Goal: Complete application form

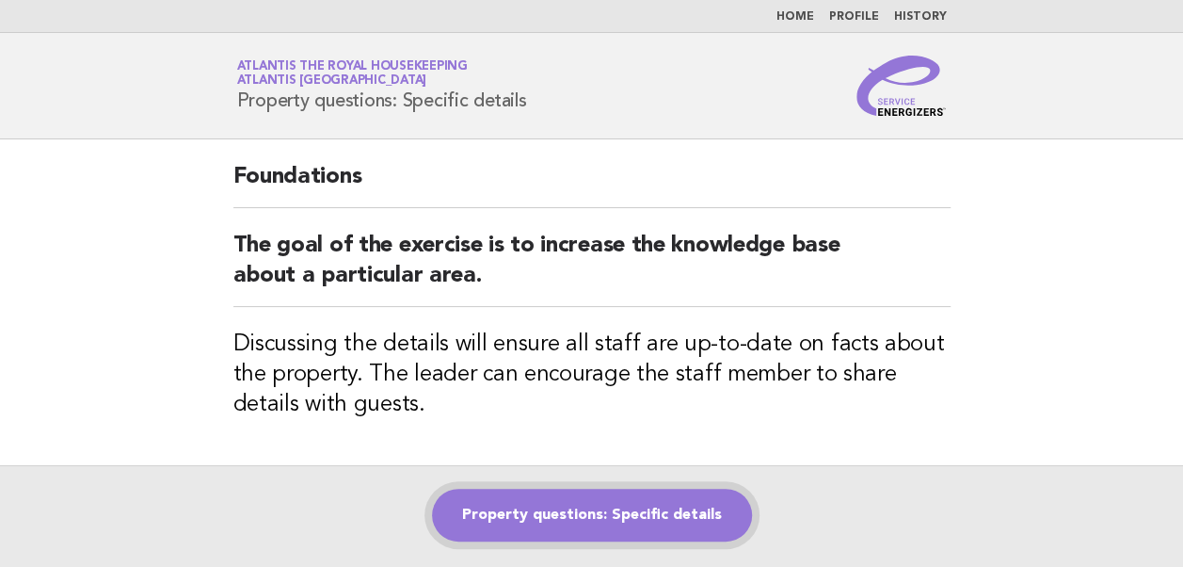
drag, startPoint x: 0, startPoint y: 0, endPoint x: 586, endPoint y: 520, distance: 783.4
click at [586, 520] on link "Property questions: Specific details" at bounding box center [592, 514] width 320 height 53
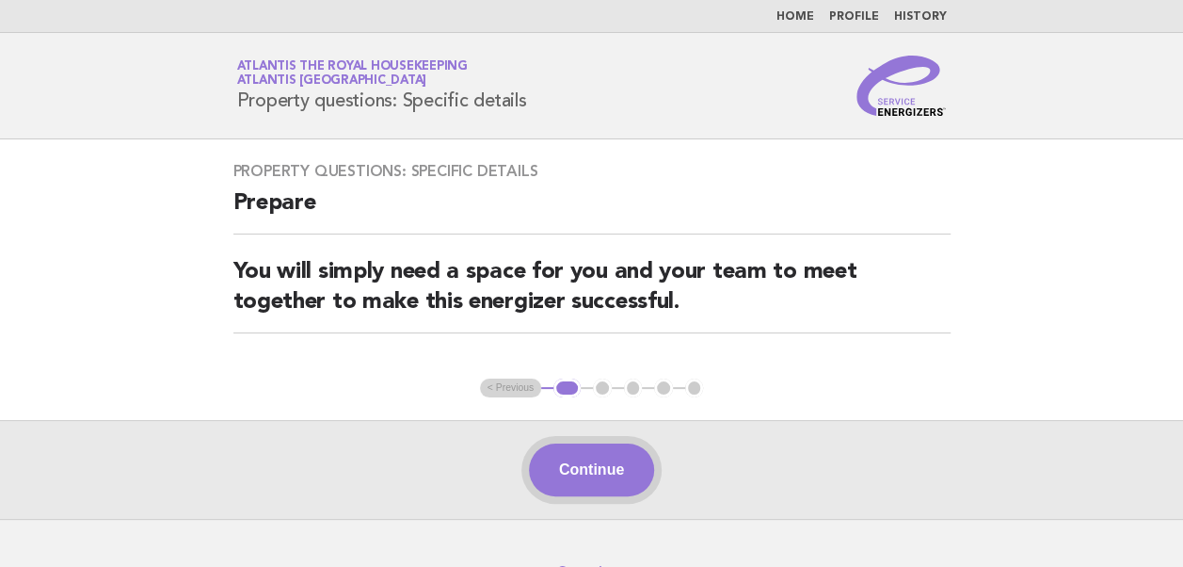
click at [573, 467] on button "Continue" at bounding box center [591, 469] width 125 height 53
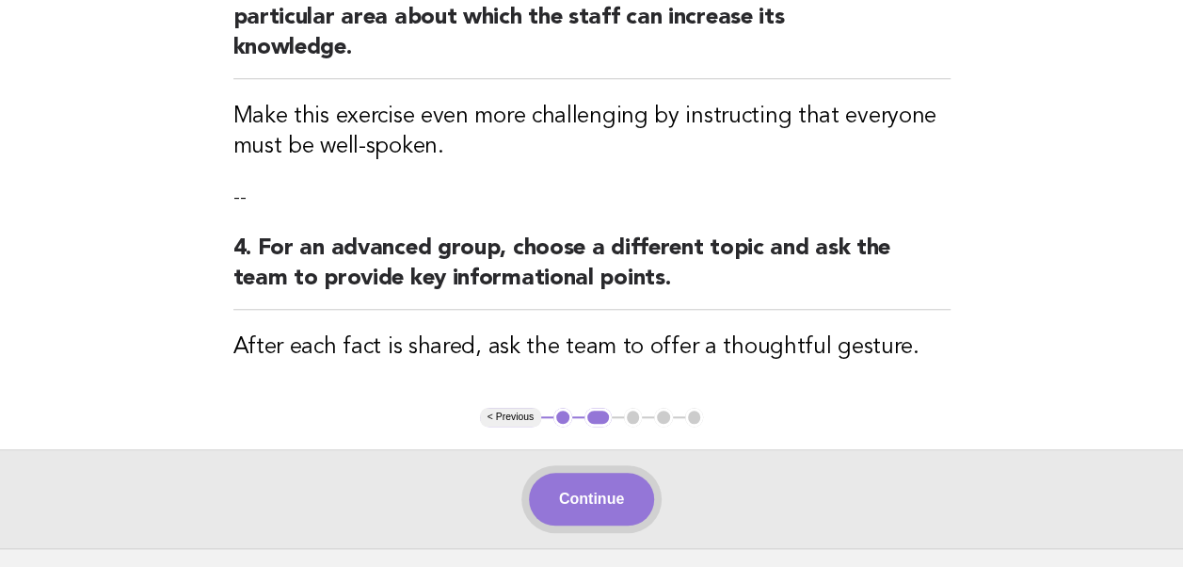
click at [588, 472] on button "Continue" at bounding box center [591, 498] width 125 height 53
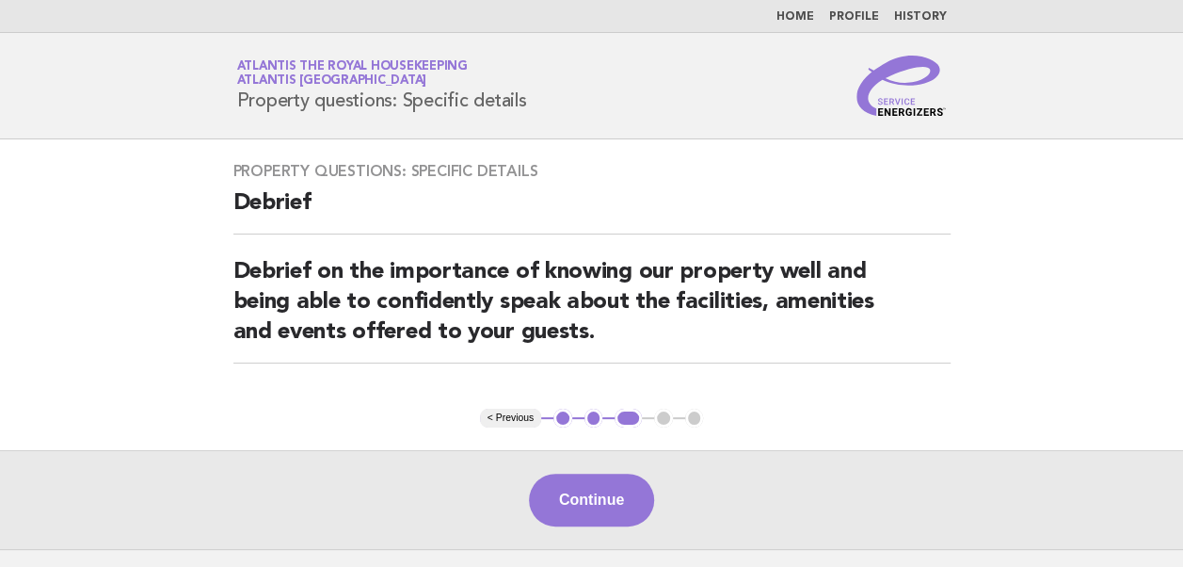
scroll to position [59, 0]
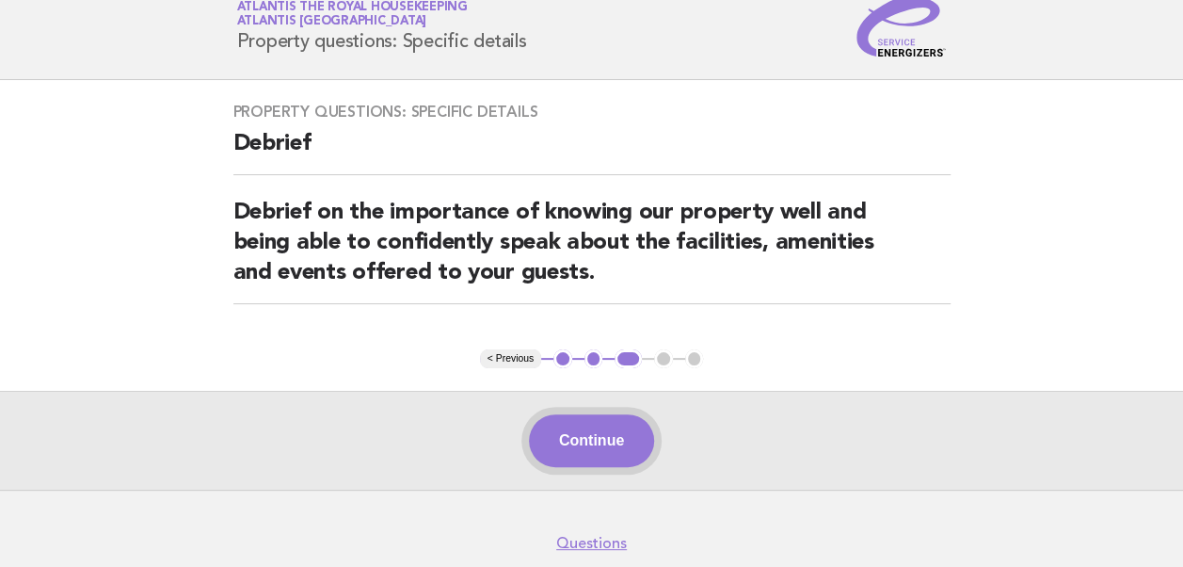
click at [582, 453] on button "Continue" at bounding box center [591, 440] width 125 height 53
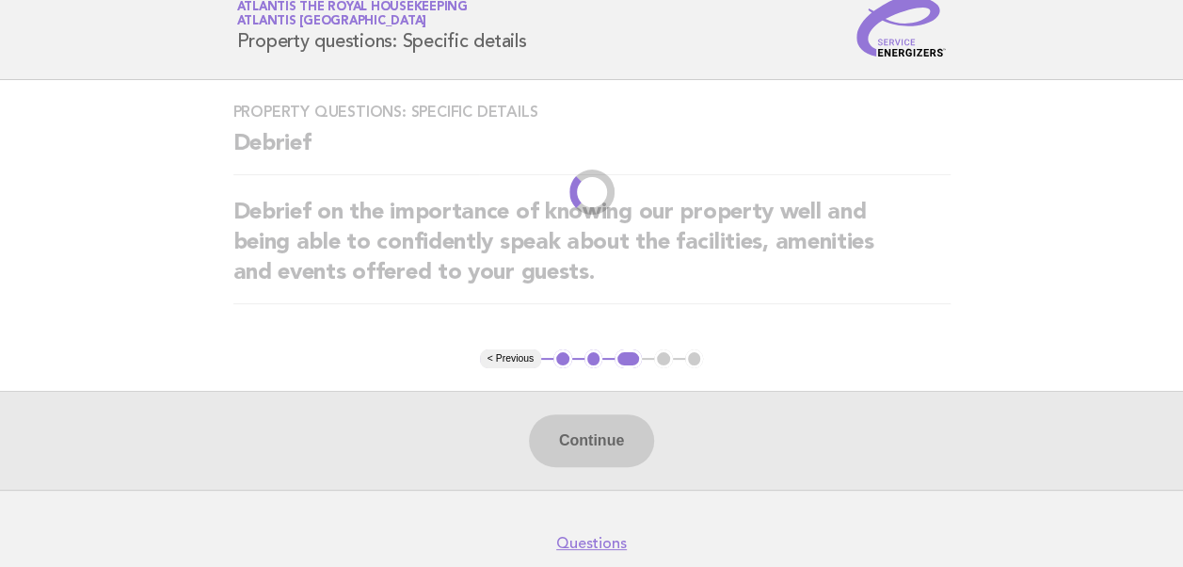
scroll to position [0, 0]
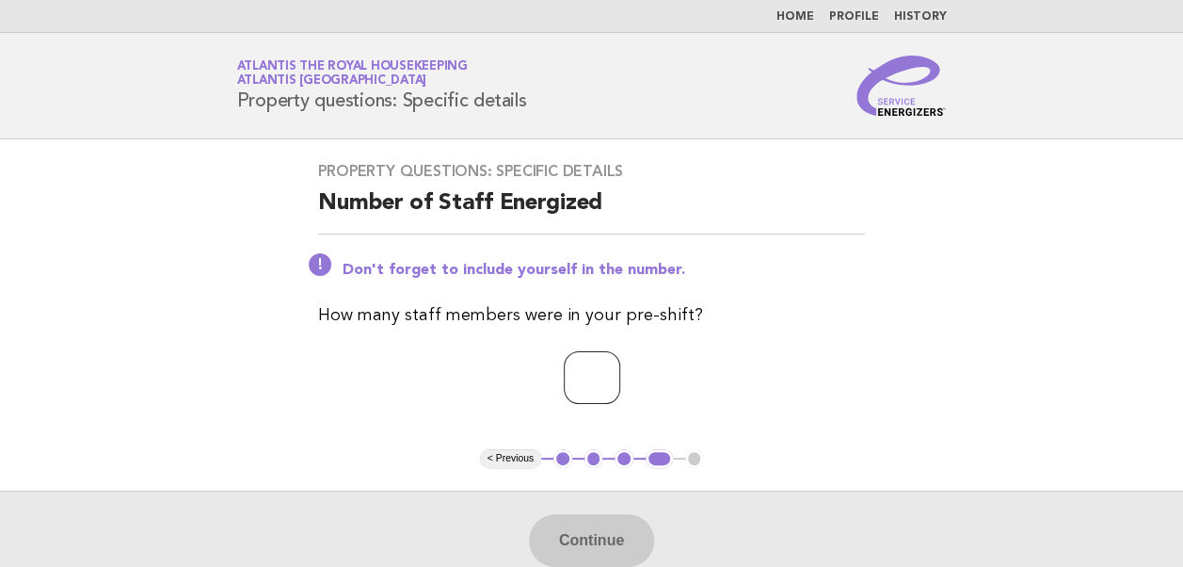
click at [568, 385] on input "number" at bounding box center [592, 377] width 56 height 53
type input "**"
click at [573, 540] on button "Continue" at bounding box center [591, 540] width 125 height 53
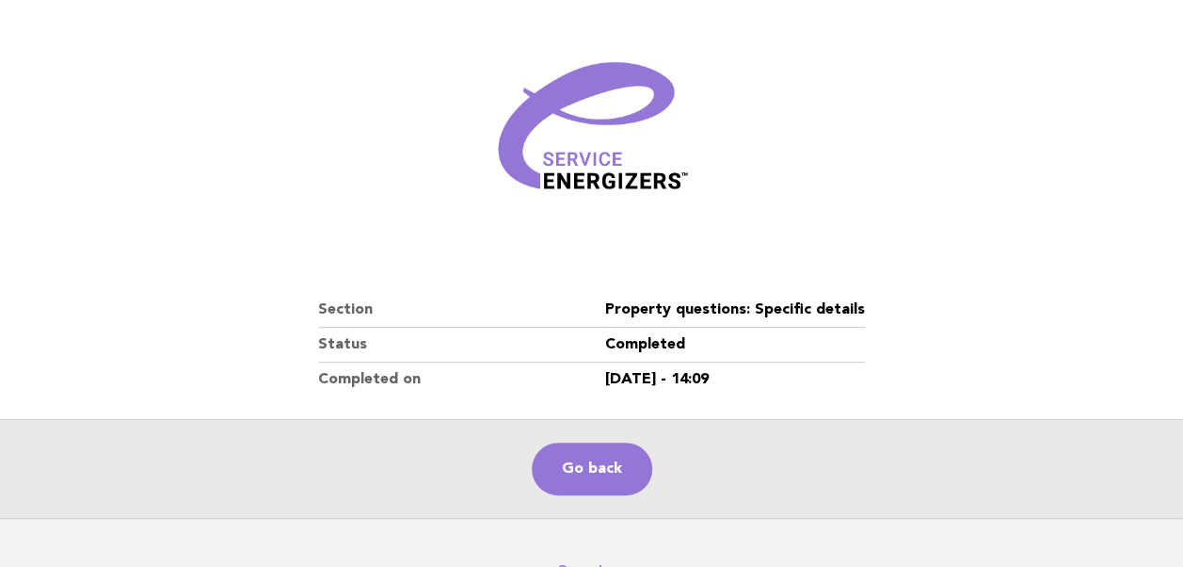
scroll to position [220, 0]
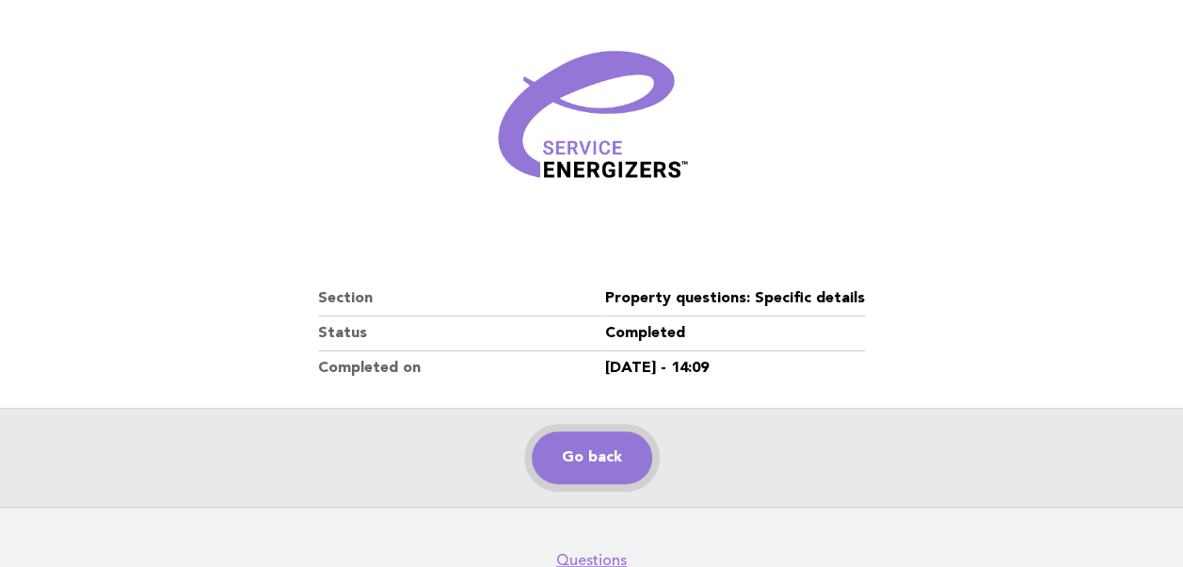
click at [598, 457] on link "Go back" at bounding box center [592, 457] width 120 height 53
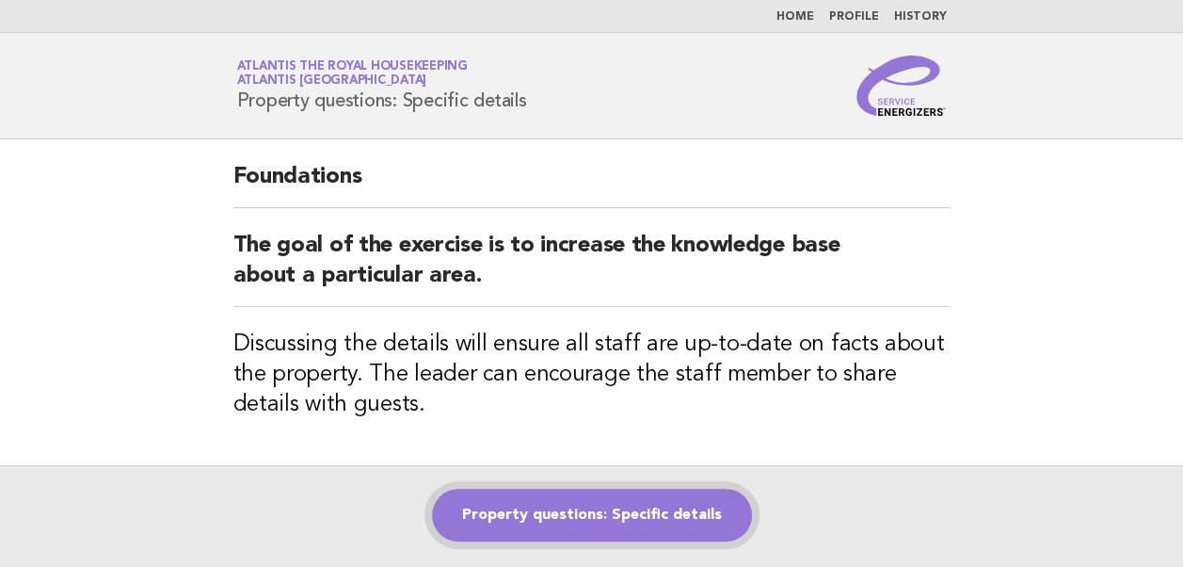
click at [533, 520] on link "Property questions: Specific details" at bounding box center [592, 514] width 320 height 53
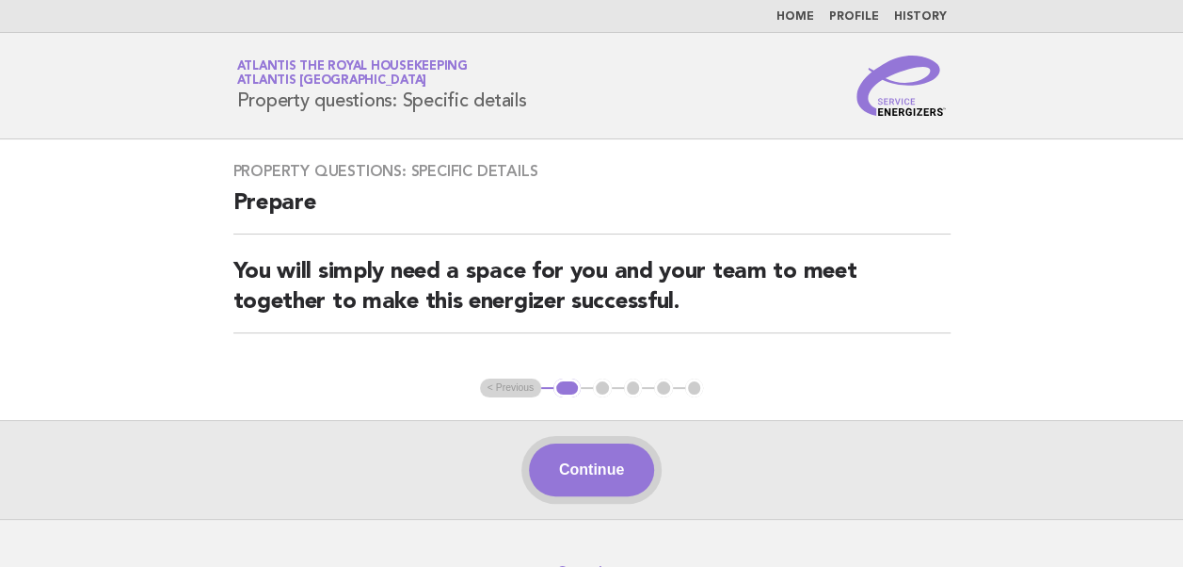
click at [578, 472] on button "Continue" at bounding box center [591, 469] width 125 height 53
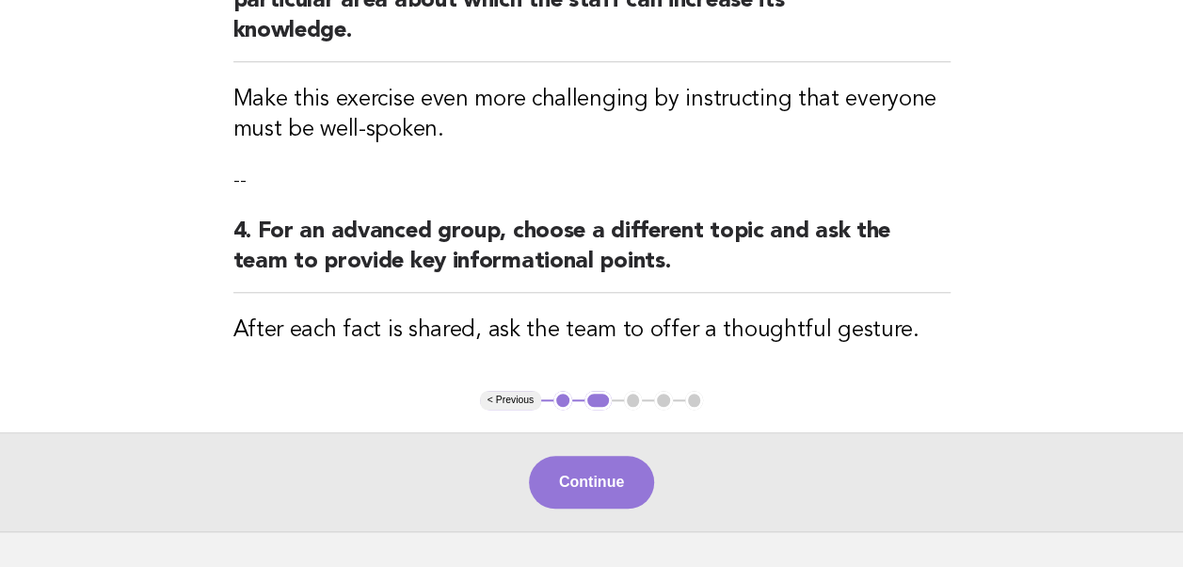
scroll to position [698, 0]
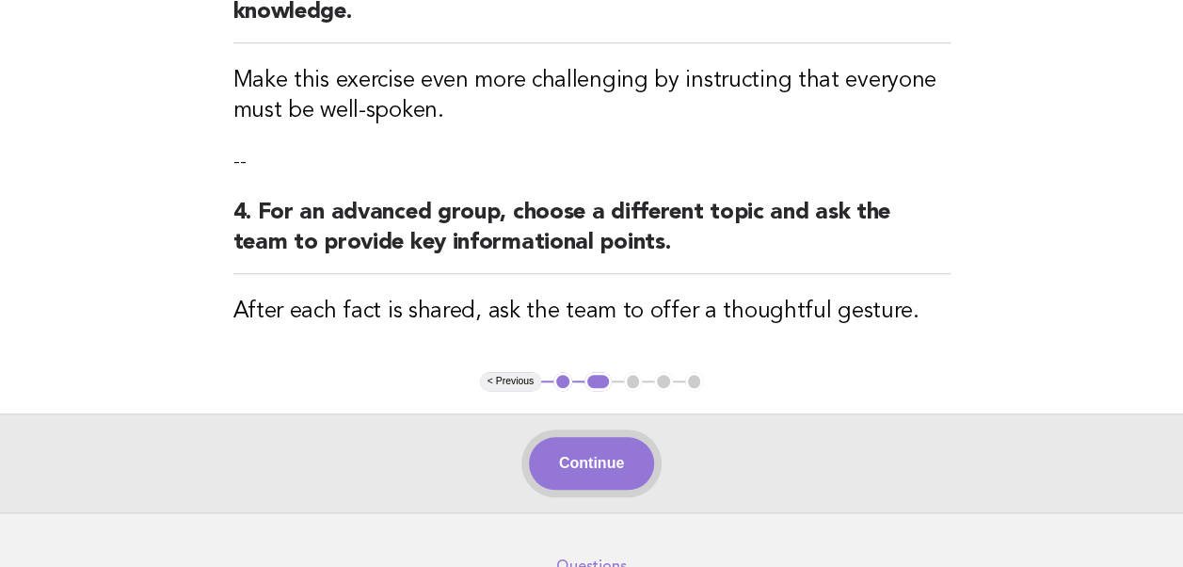
click at [579, 445] on button "Continue" at bounding box center [591, 463] width 125 height 53
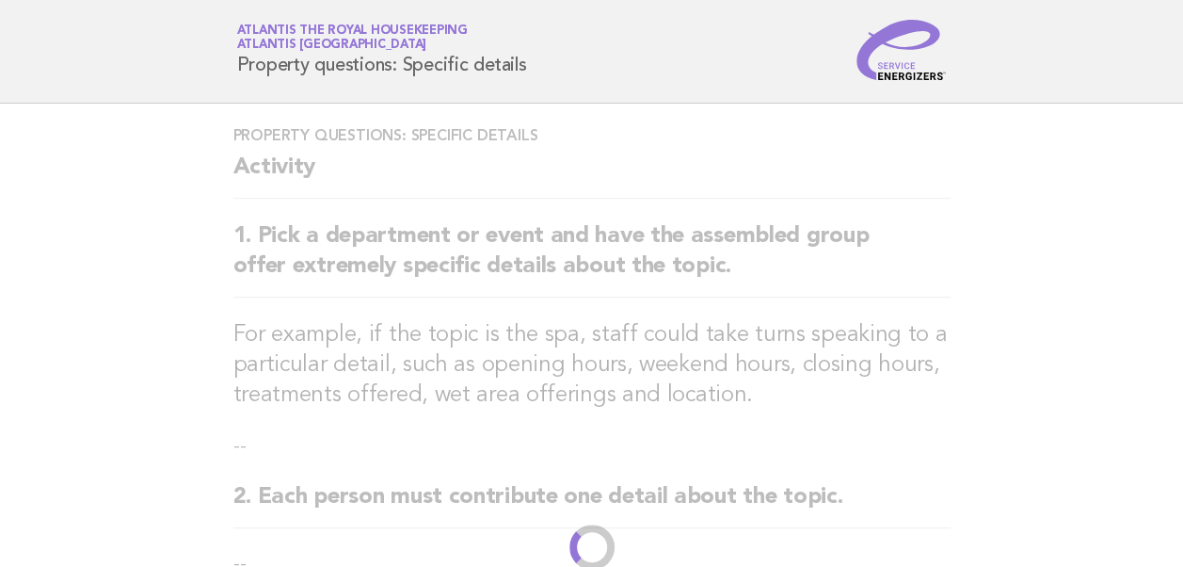
scroll to position [0, 0]
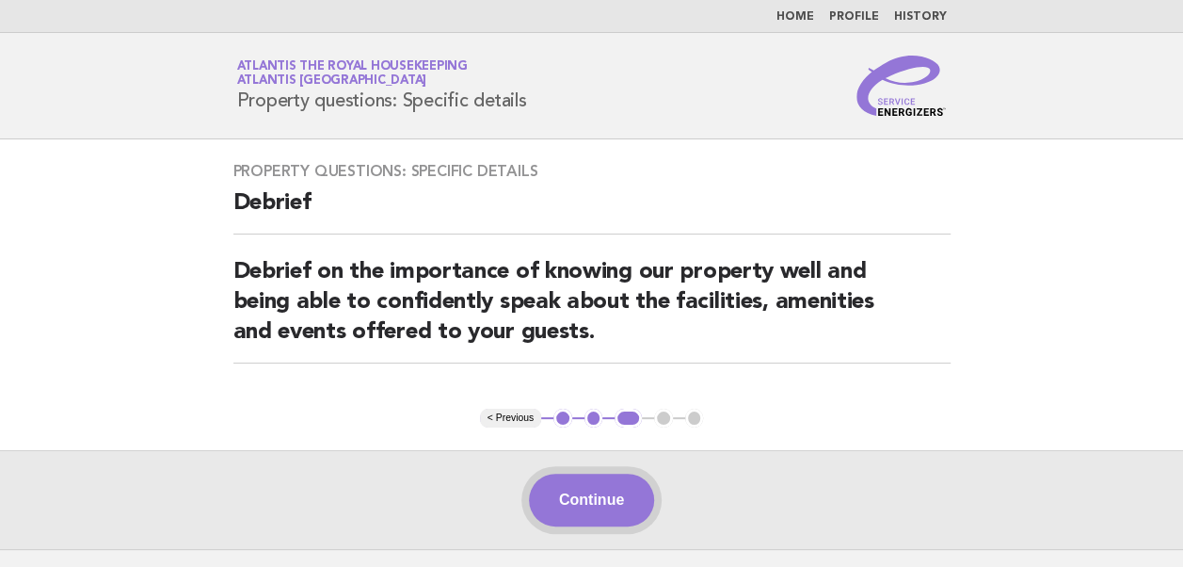
click at [556, 501] on button "Continue" at bounding box center [591, 499] width 125 height 53
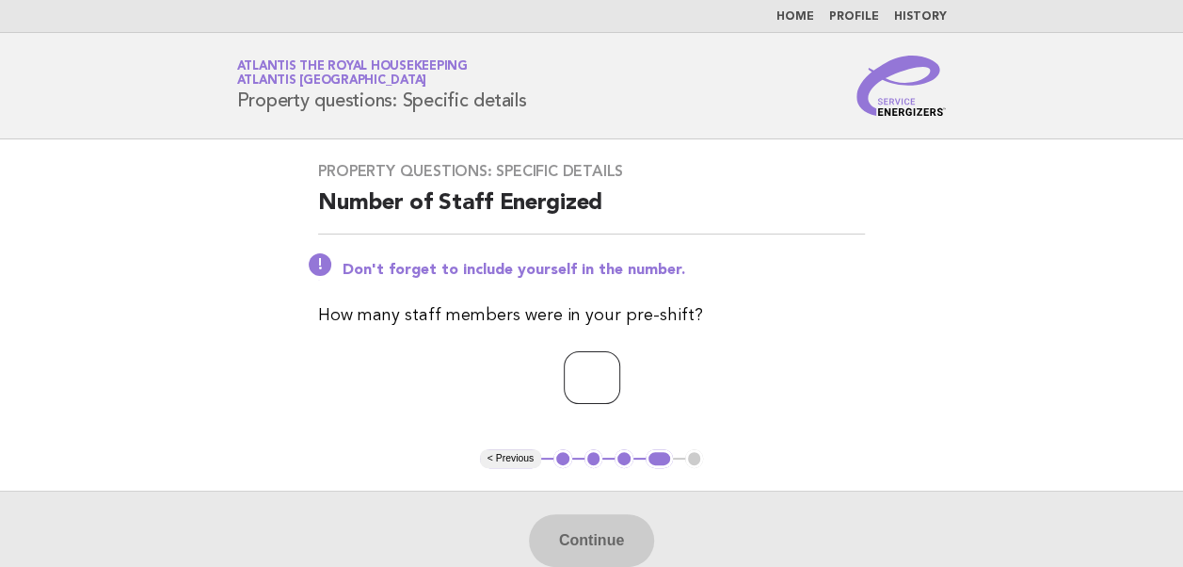
click at [582, 376] on input "number" at bounding box center [592, 377] width 56 height 53
type input "**"
click at [560, 530] on button "Continue" at bounding box center [591, 540] width 125 height 53
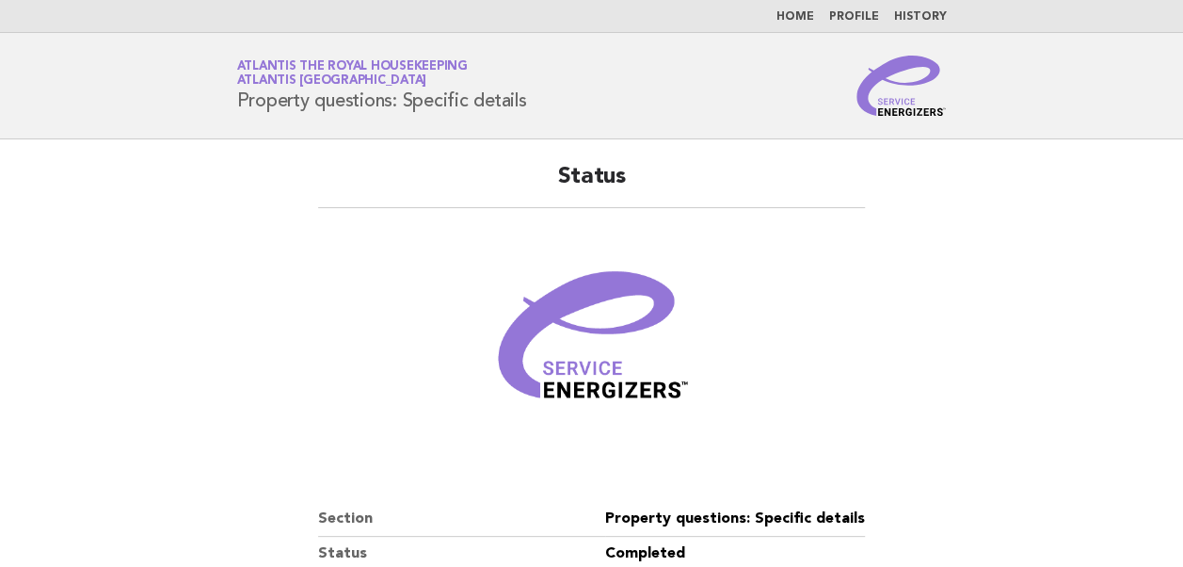
scroll to position [322, 0]
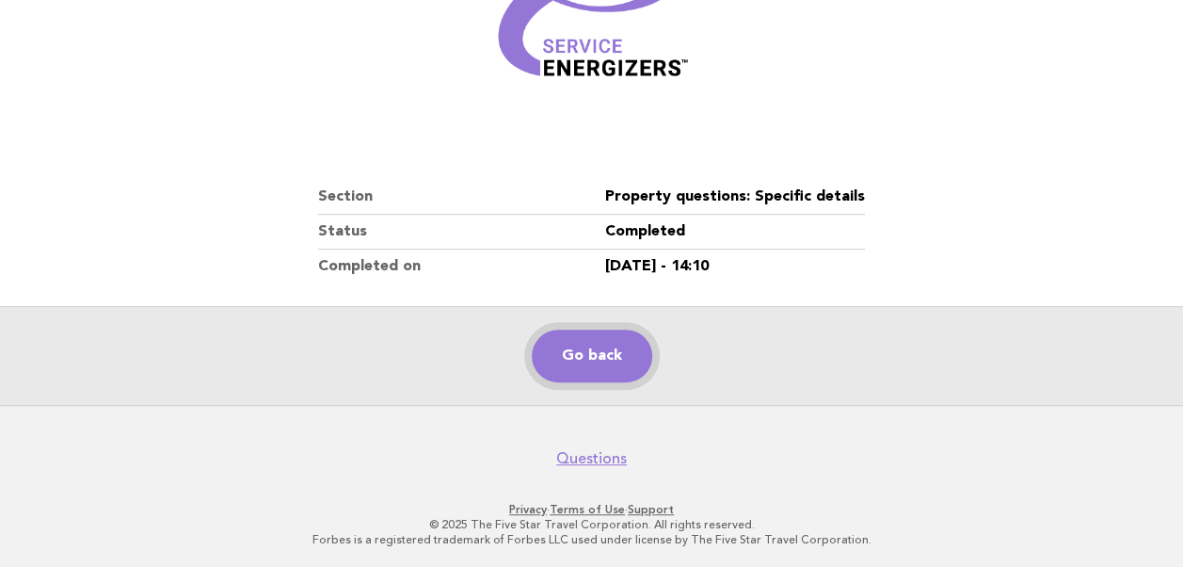
click at [584, 358] on link "Go back" at bounding box center [592, 355] width 120 height 53
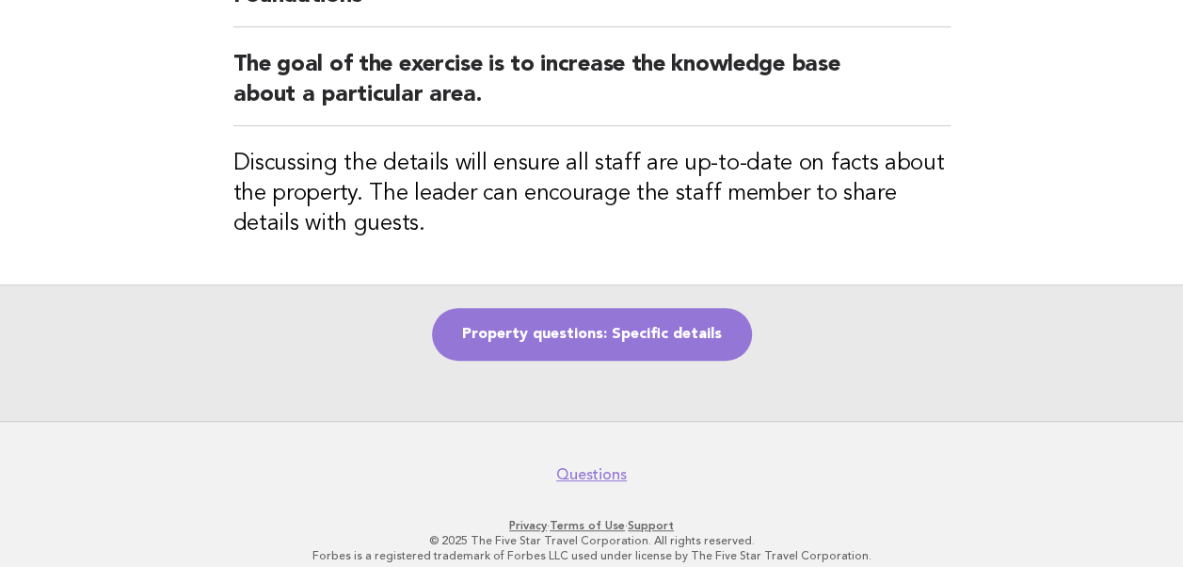
scroll to position [183, 0]
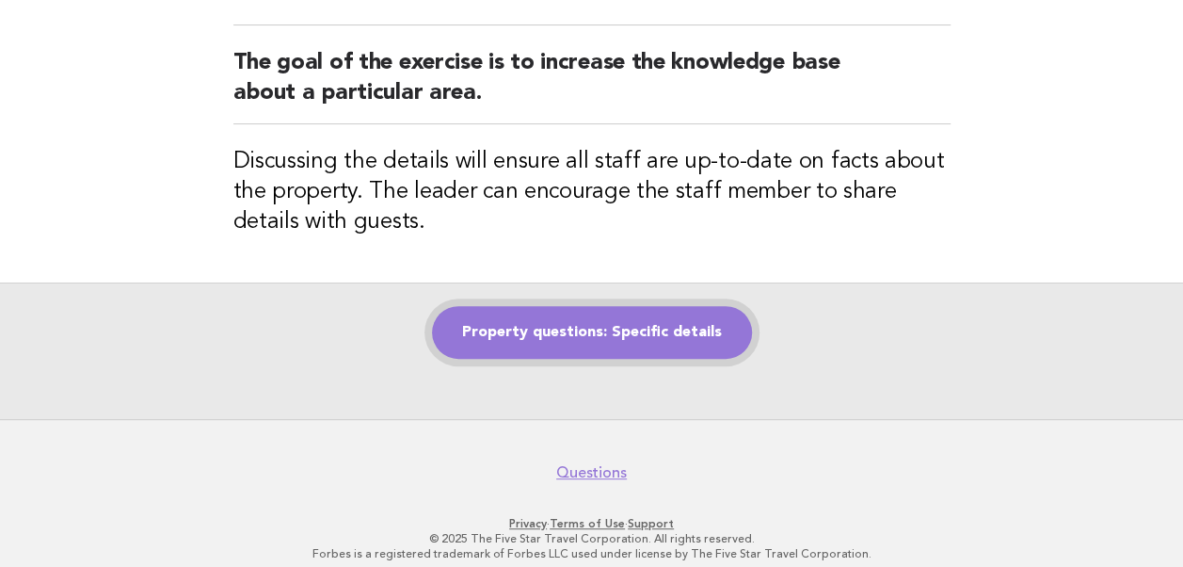
click at [573, 340] on link "Property questions: Specific details" at bounding box center [592, 332] width 320 height 53
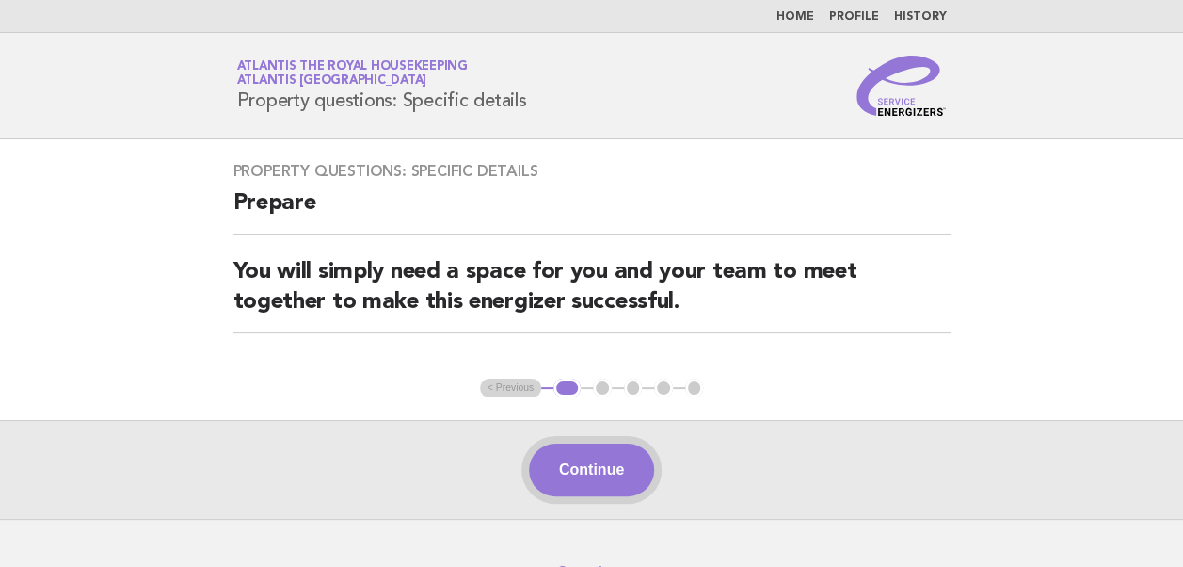
click at [574, 469] on button "Continue" at bounding box center [591, 469] width 125 height 53
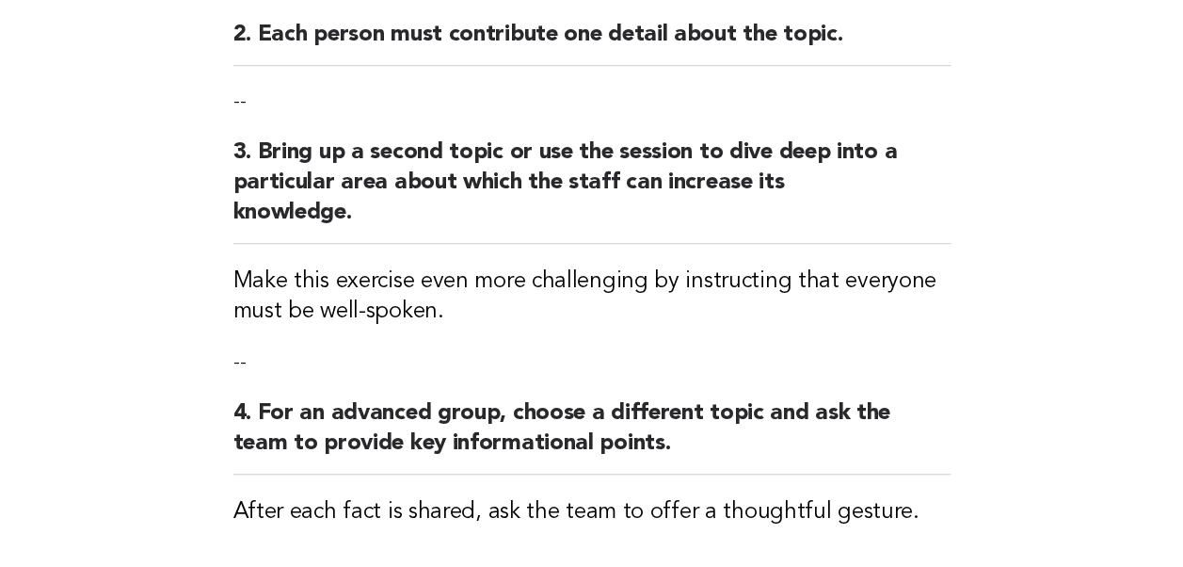
scroll to position [639, 0]
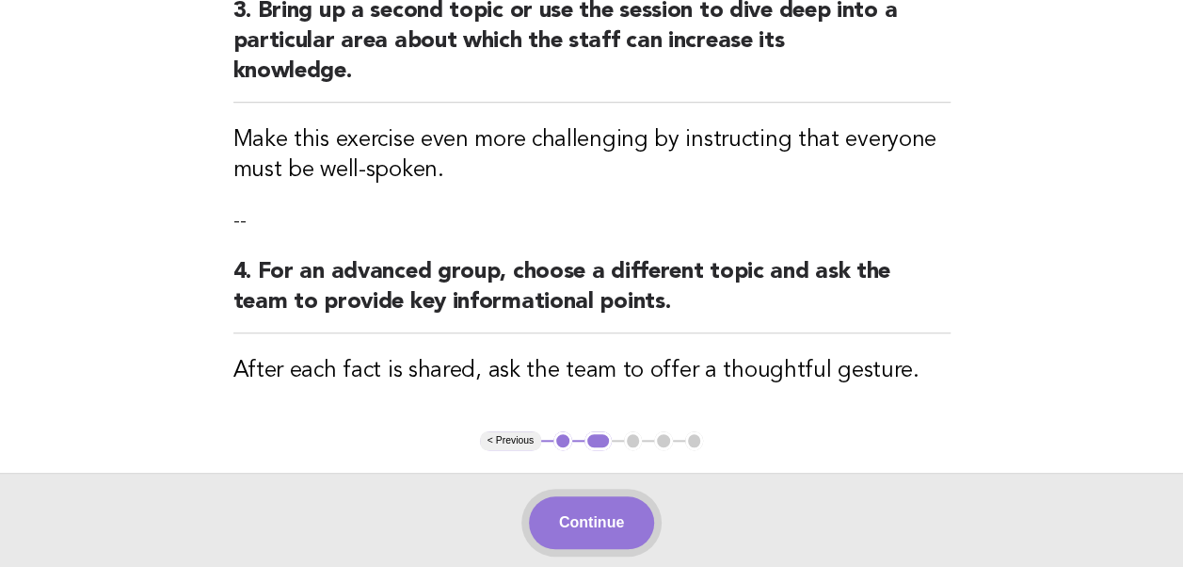
click at [576, 497] on button "Continue" at bounding box center [591, 522] width 125 height 53
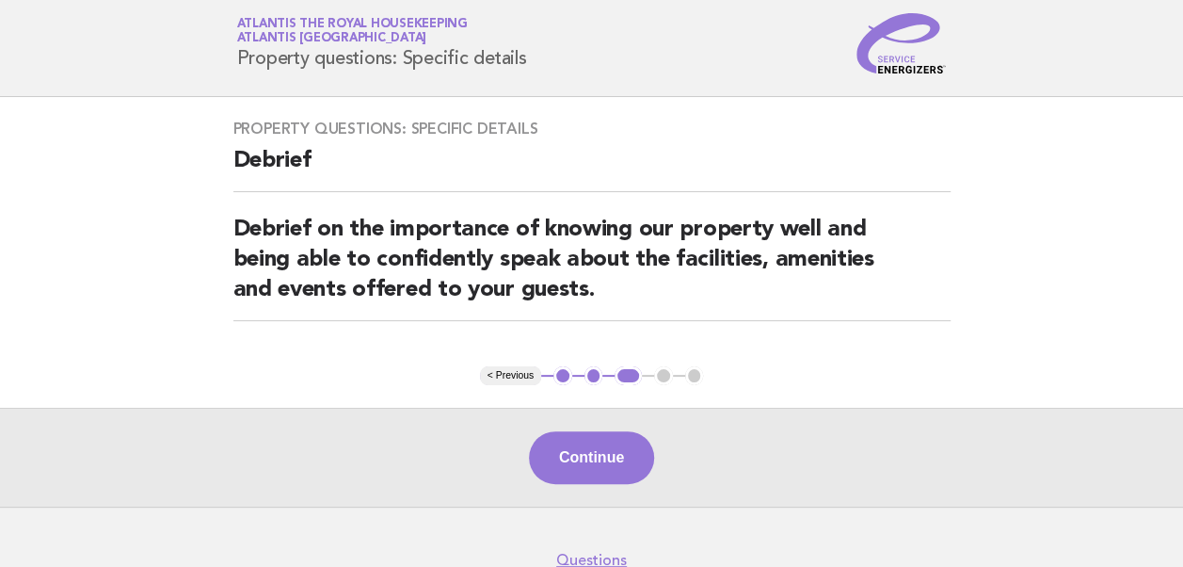
scroll to position [0, 0]
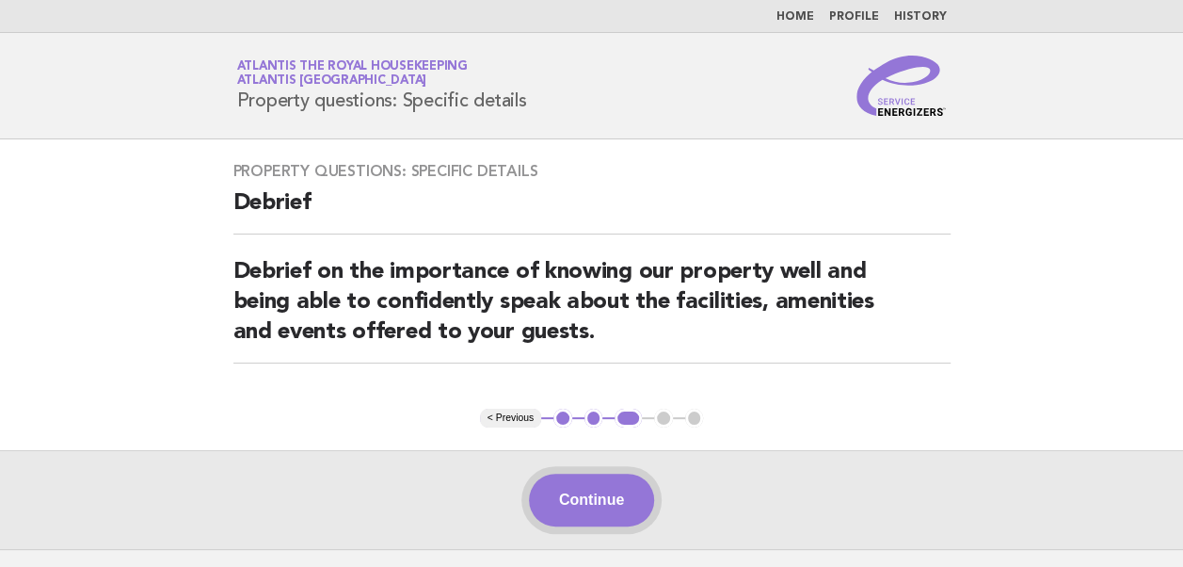
click at [570, 499] on button "Continue" at bounding box center [591, 499] width 125 height 53
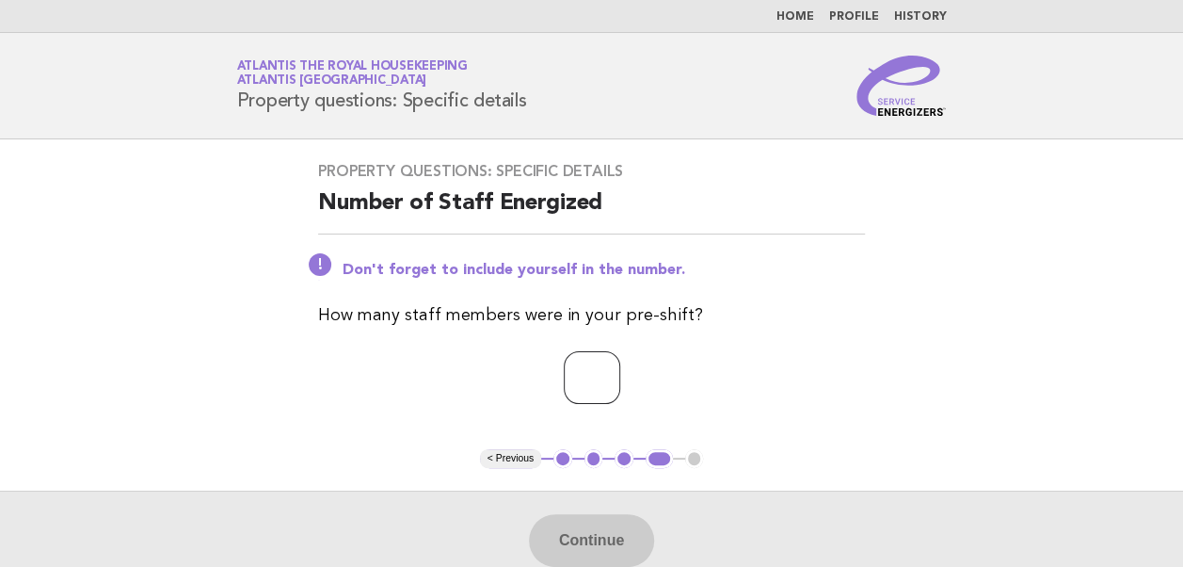
click at [565, 383] on input "number" at bounding box center [592, 377] width 56 height 53
type input "**"
click at [591, 546] on button "Continue" at bounding box center [591, 540] width 125 height 53
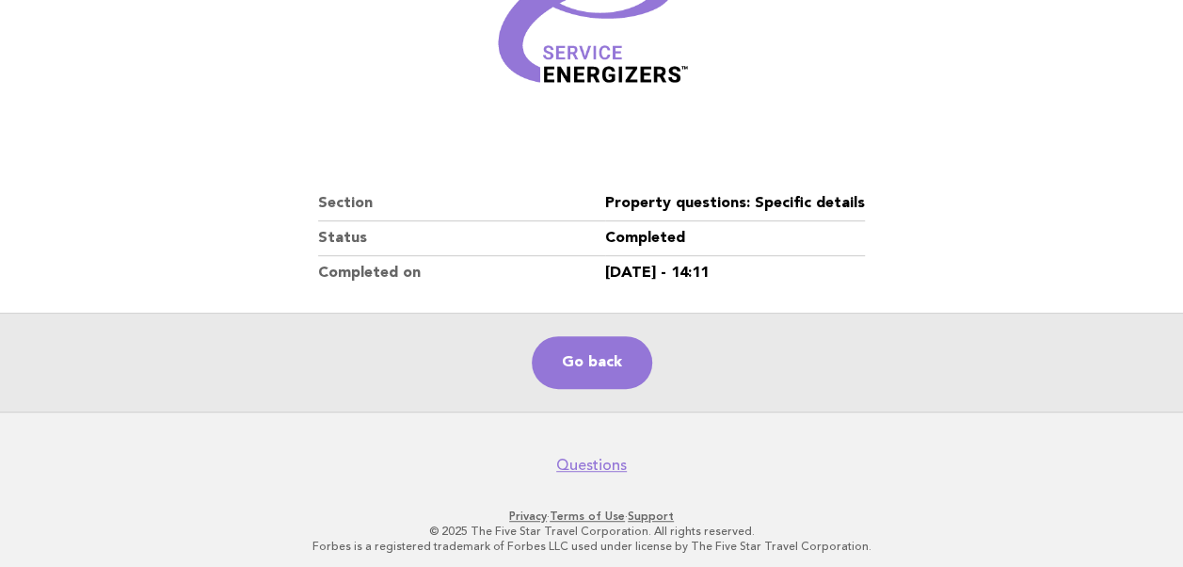
scroll to position [316, 0]
click at [588, 369] on link "Go back" at bounding box center [592, 361] width 120 height 53
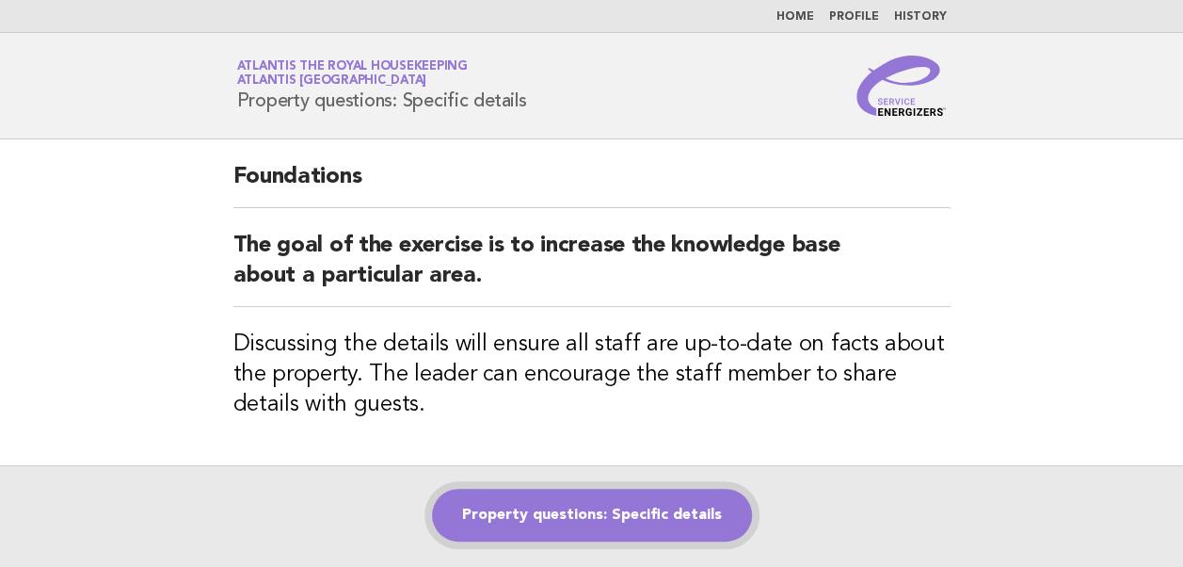
click at [553, 512] on link "Property questions: Specific details" at bounding box center [592, 514] width 320 height 53
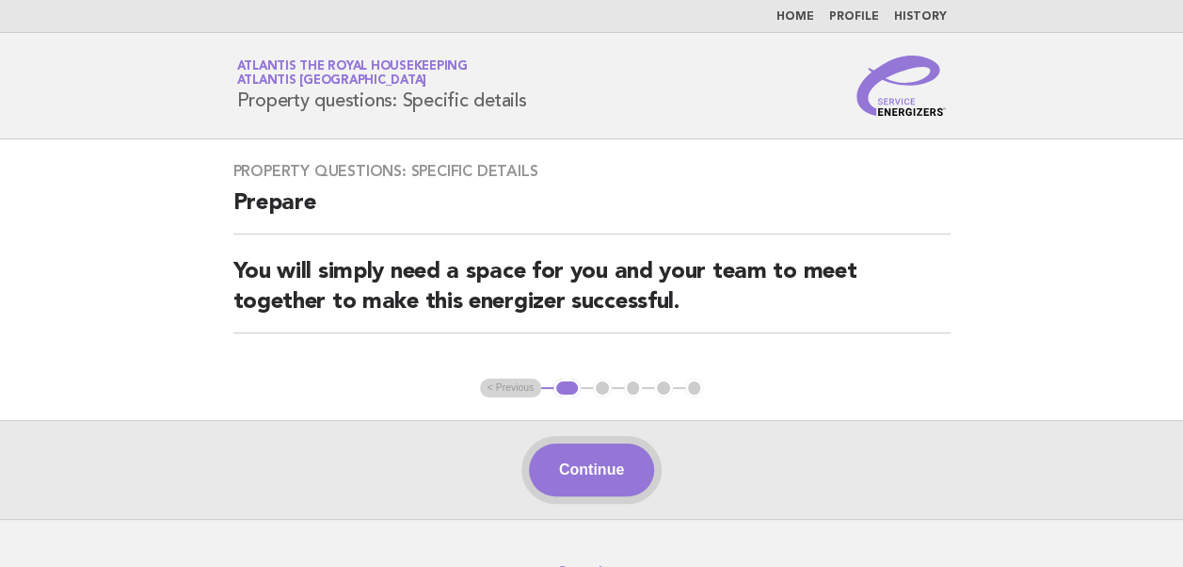
click at [578, 480] on button "Continue" at bounding box center [591, 469] width 125 height 53
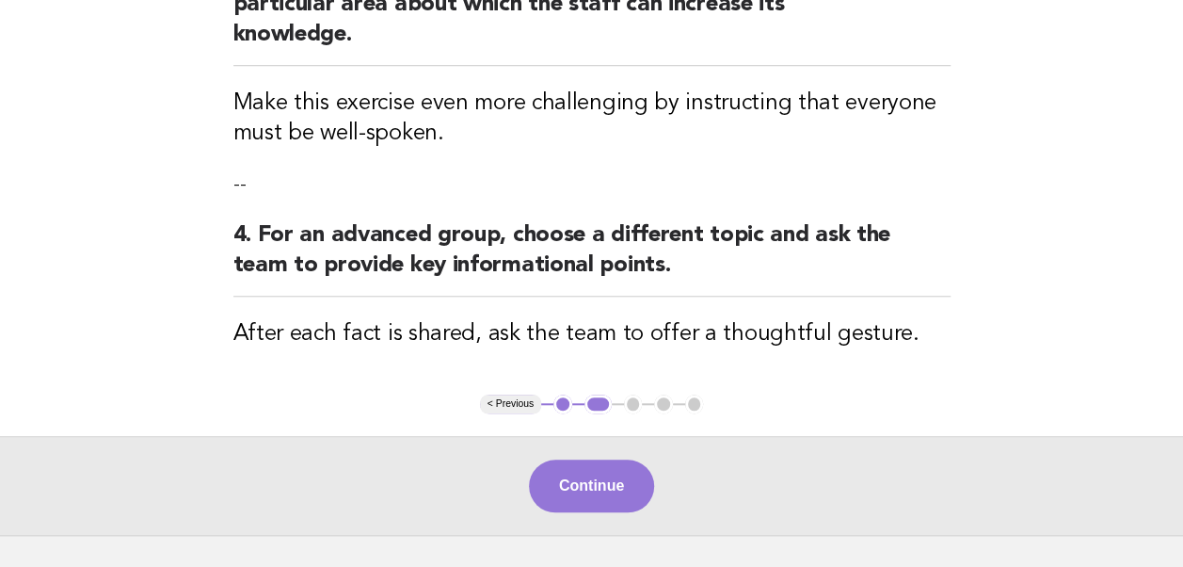
scroll to position [677, 0]
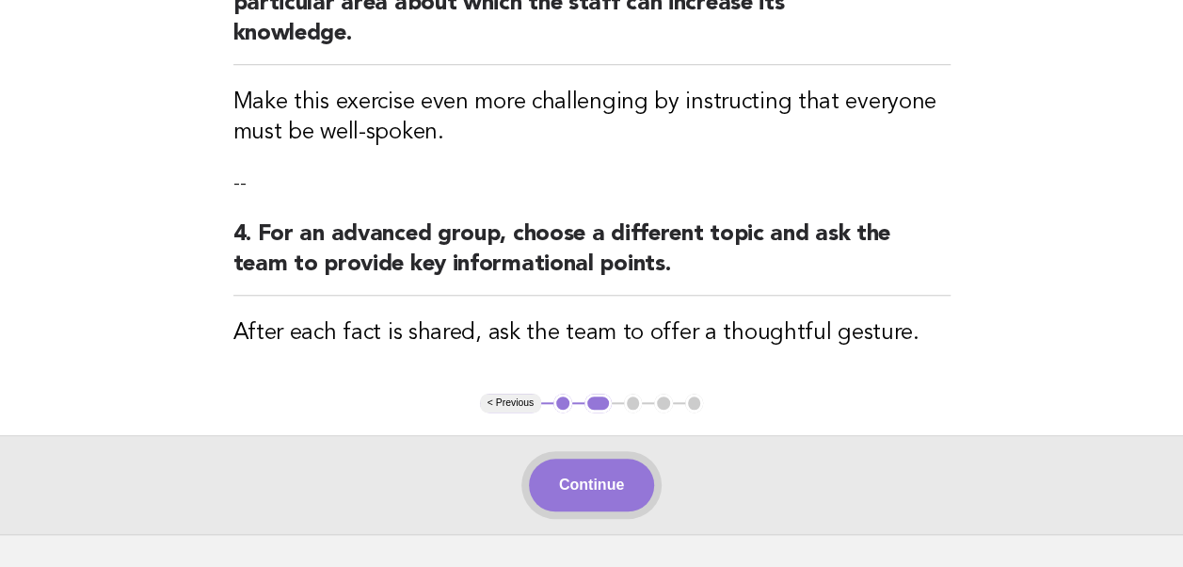
drag, startPoint x: 578, startPoint y: 466, endPoint x: 567, endPoint y: 453, distance: 17.4
click at [567, 458] on button "Continue" at bounding box center [591, 484] width 125 height 53
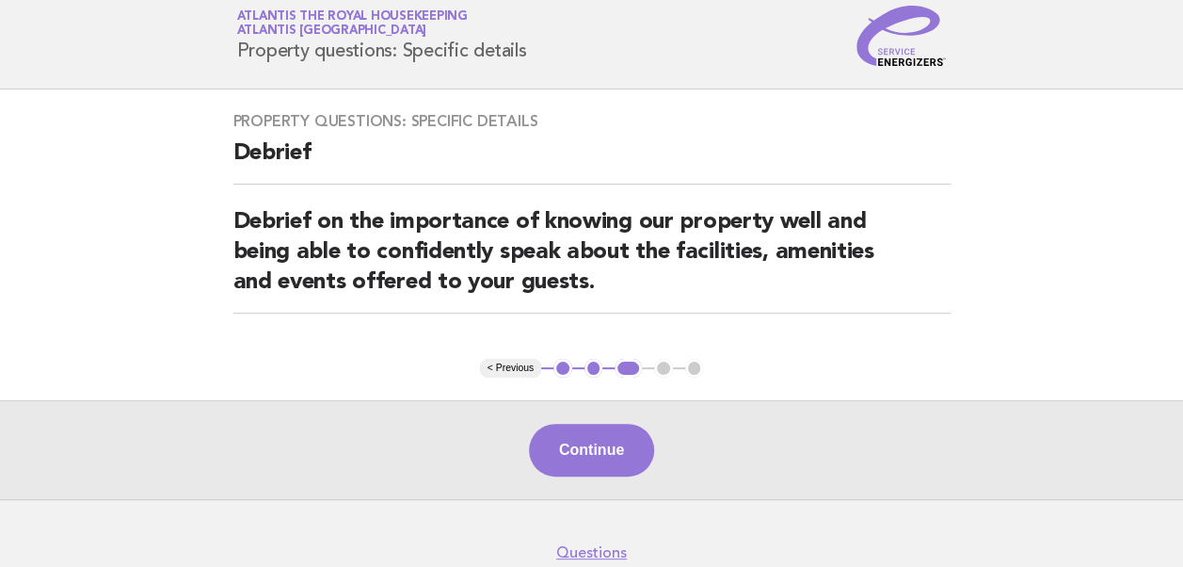
scroll to position [51, 0]
click at [567, 453] on button "Continue" at bounding box center [591, 449] width 125 height 53
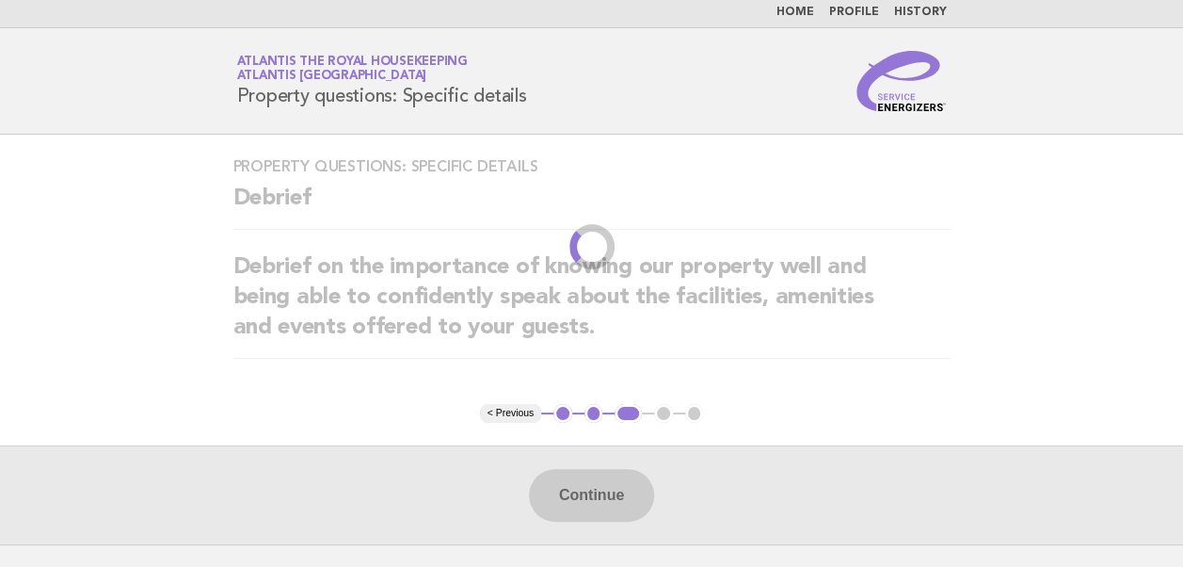
scroll to position [0, 0]
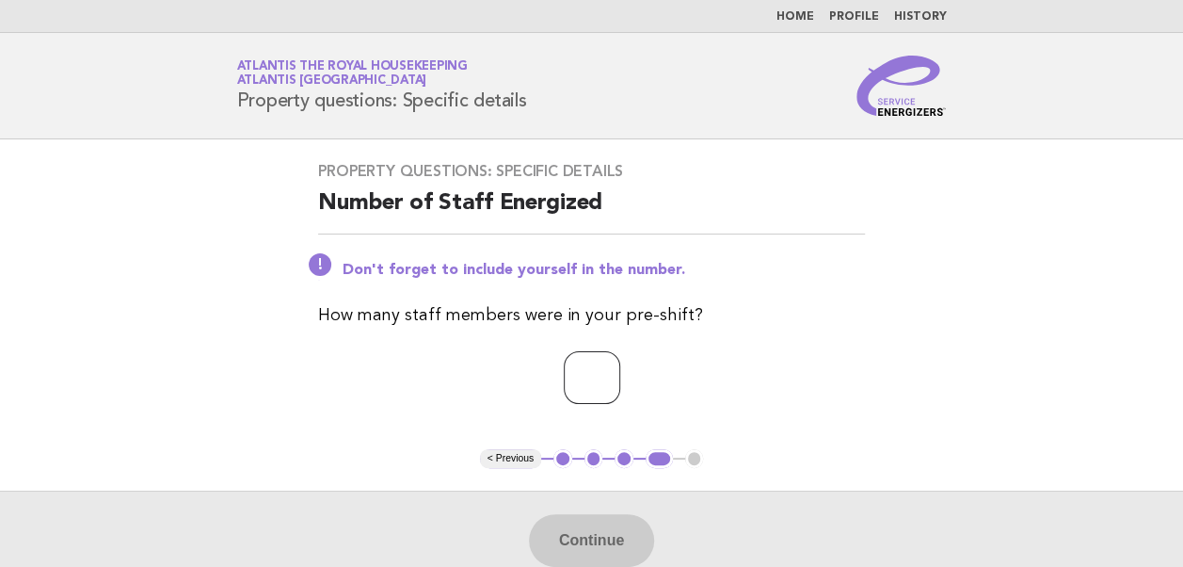
click at [567, 380] on input "number" at bounding box center [592, 377] width 56 height 53
type input "**"
click at [568, 545] on button "Continue" at bounding box center [591, 540] width 125 height 53
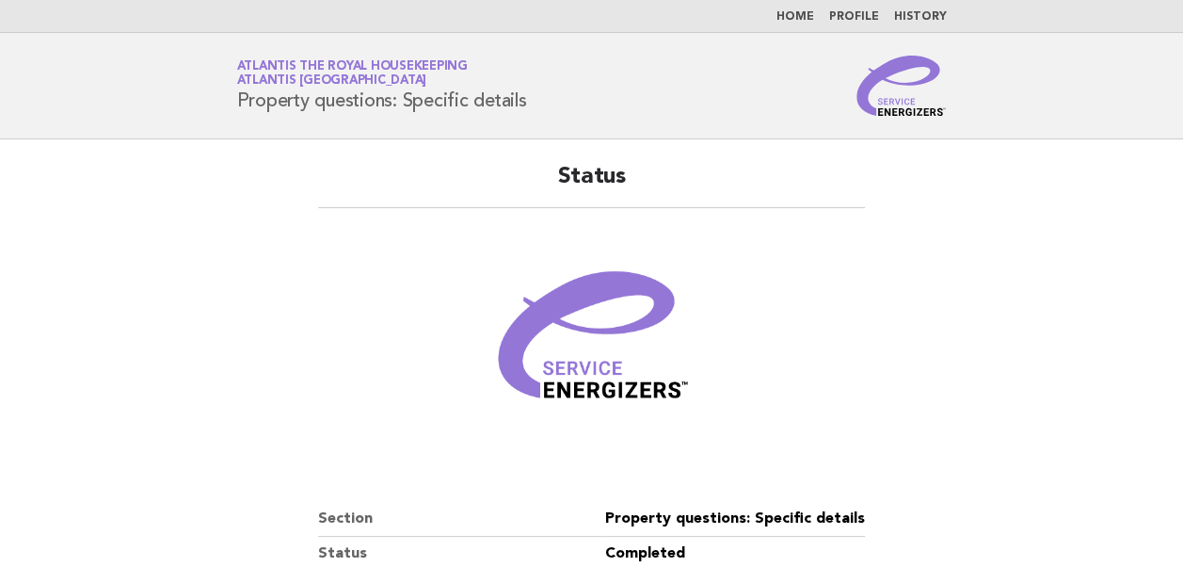
scroll to position [322, 0]
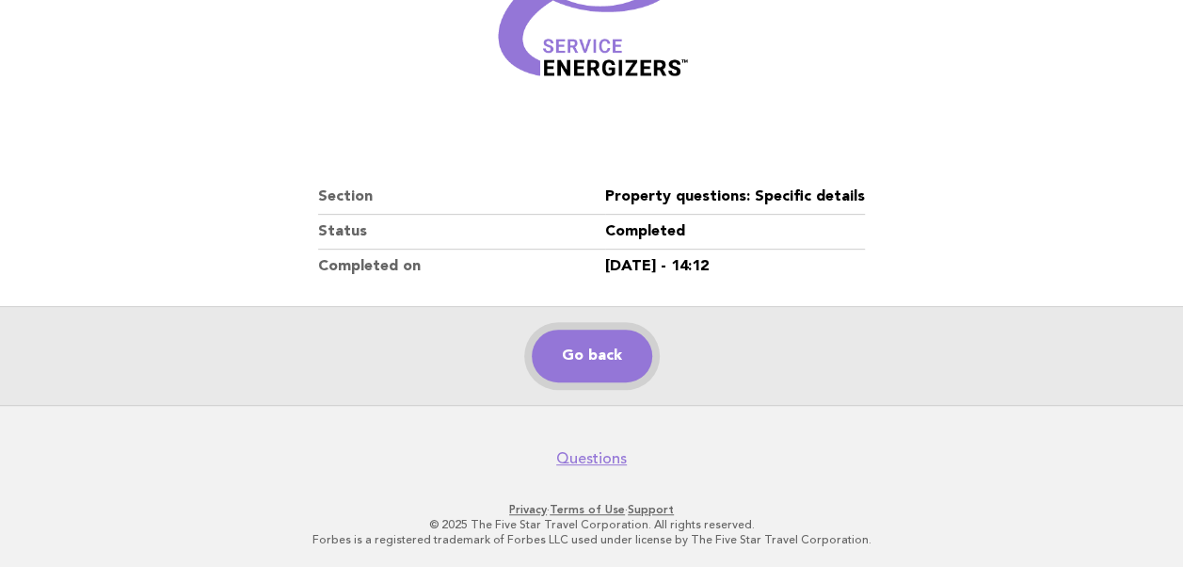
click at [604, 356] on link "Go back" at bounding box center [592, 355] width 120 height 53
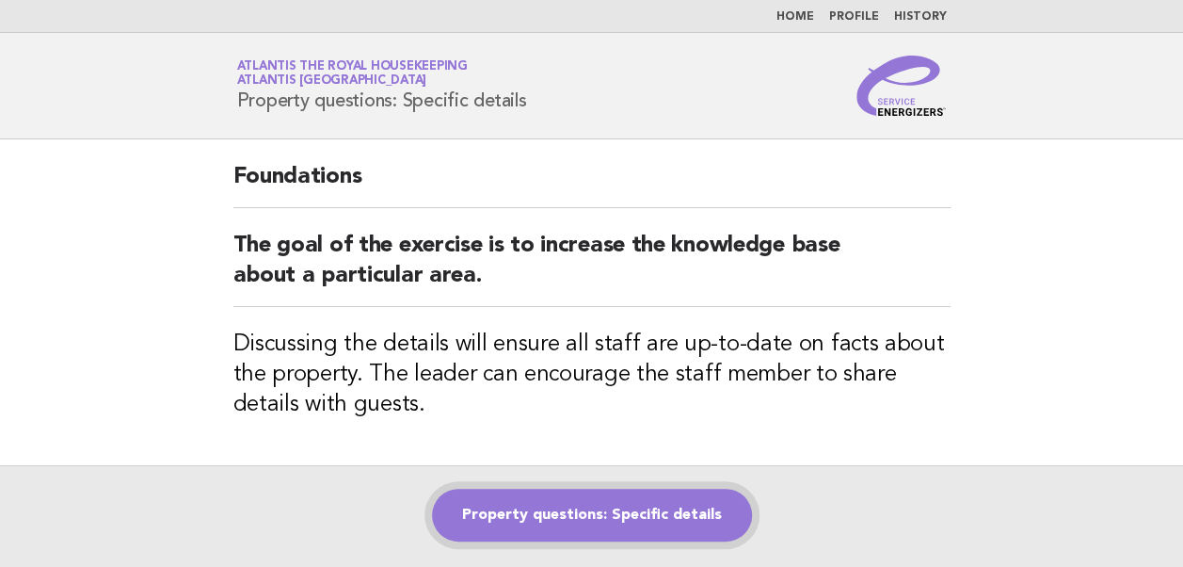
click at [537, 516] on link "Property questions: Specific details" at bounding box center [592, 514] width 320 height 53
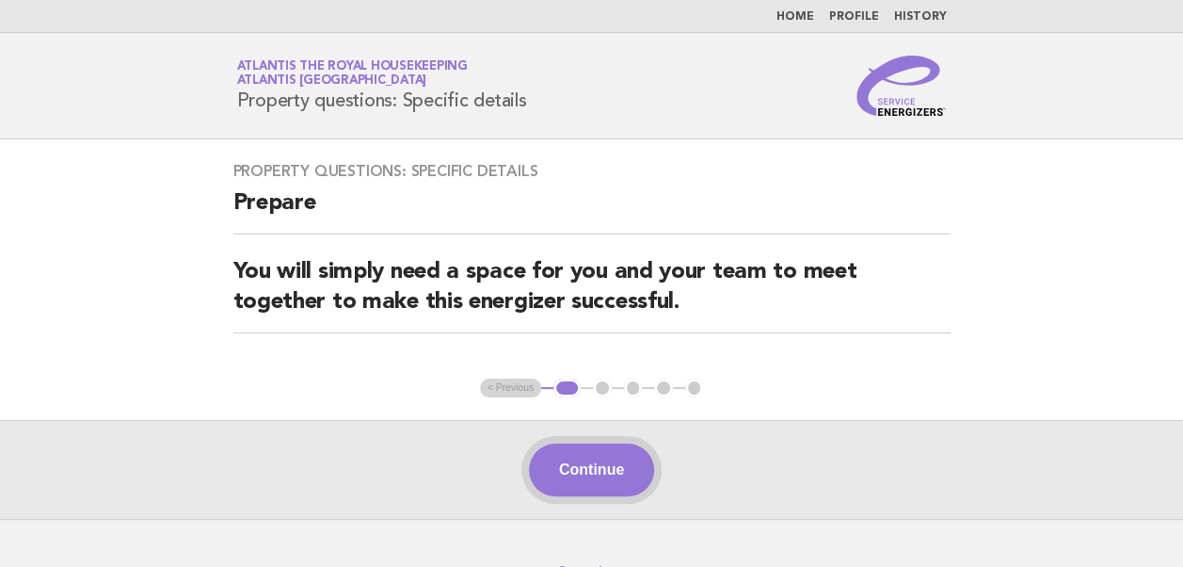
click at [588, 469] on button "Continue" at bounding box center [591, 469] width 125 height 53
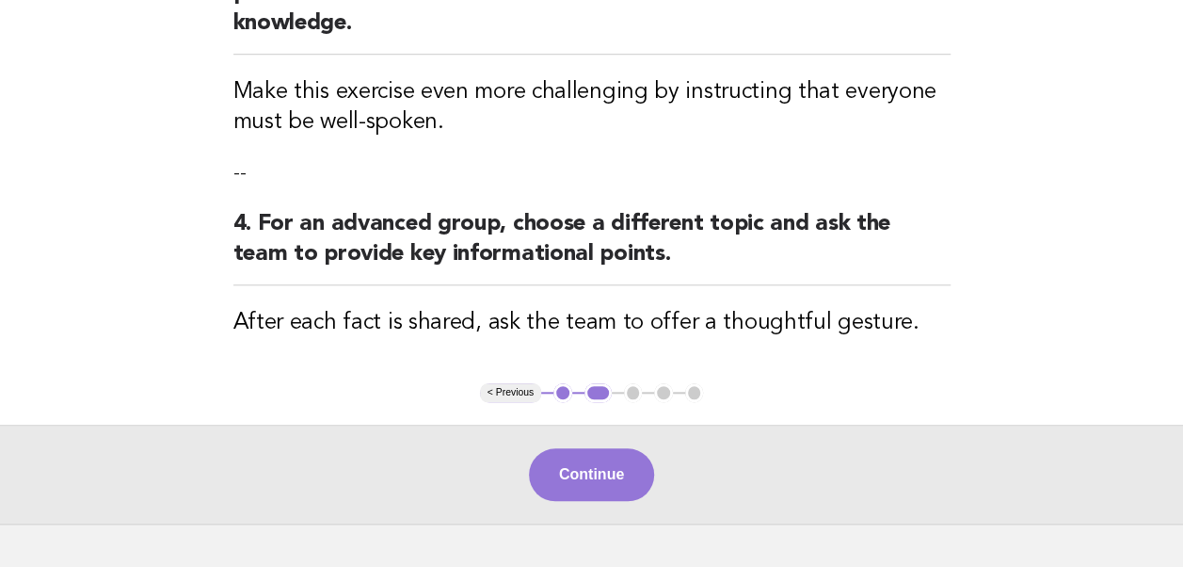
scroll to position [688, 0]
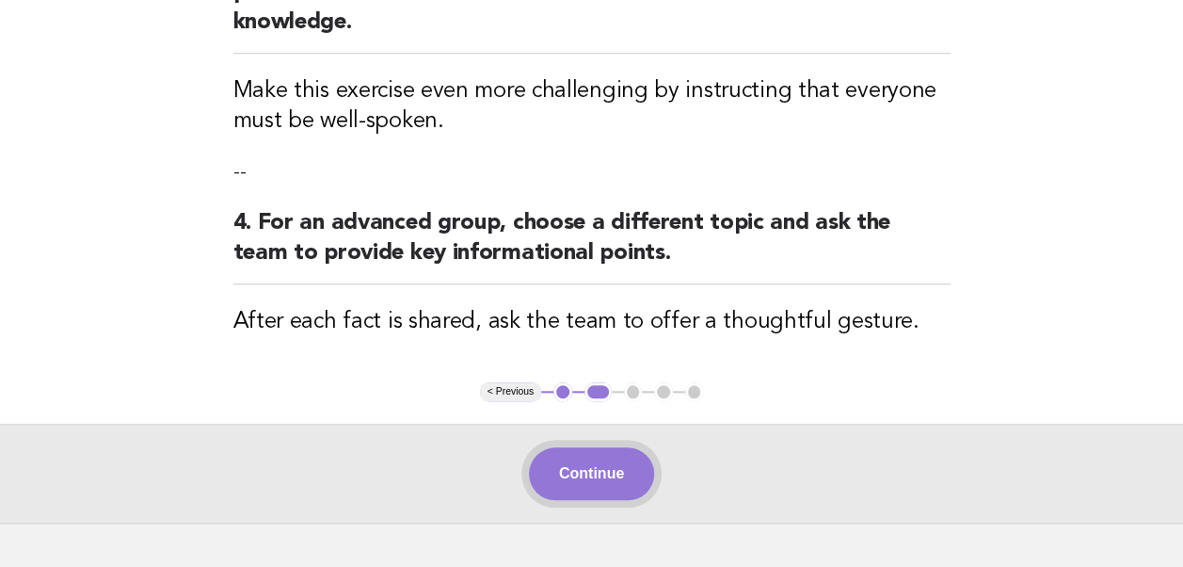
click at [578, 447] on button "Continue" at bounding box center [591, 473] width 125 height 53
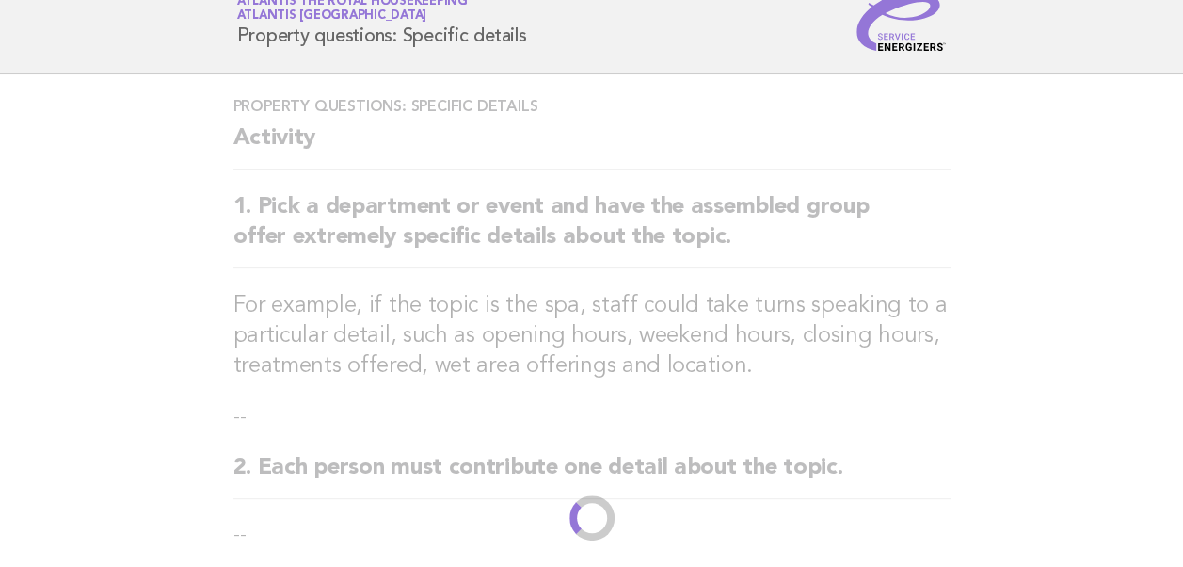
scroll to position [0, 0]
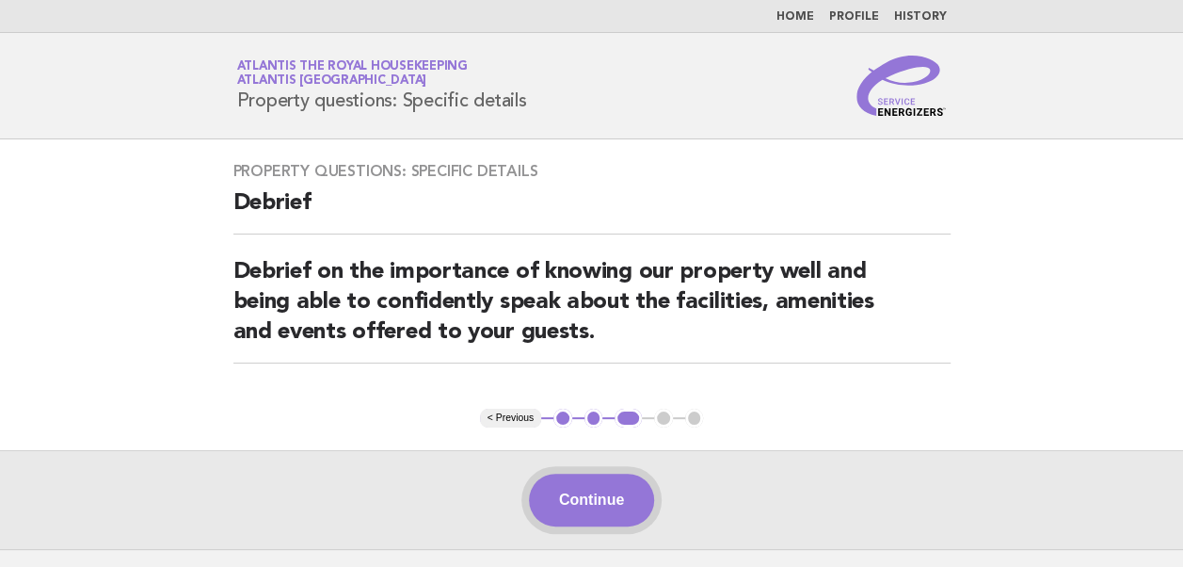
click at [581, 493] on button "Continue" at bounding box center [591, 499] width 125 height 53
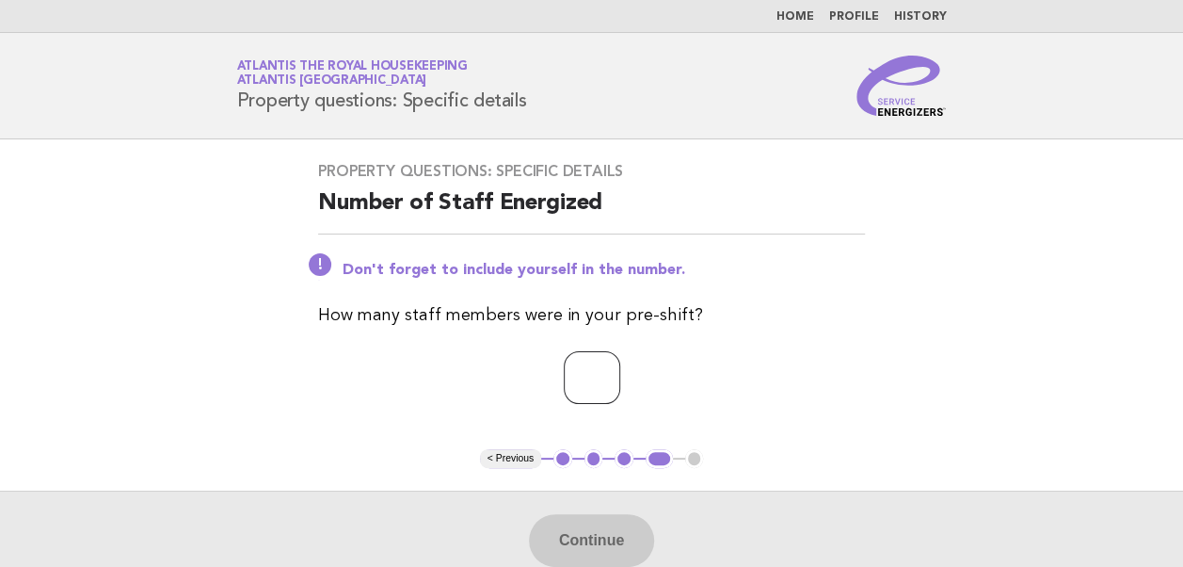
click at [564, 380] on input "number" at bounding box center [592, 377] width 56 height 53
type input "**"
click at [584, 542] on button "Continue" at bounding box center [591, 540] width 125 height 53
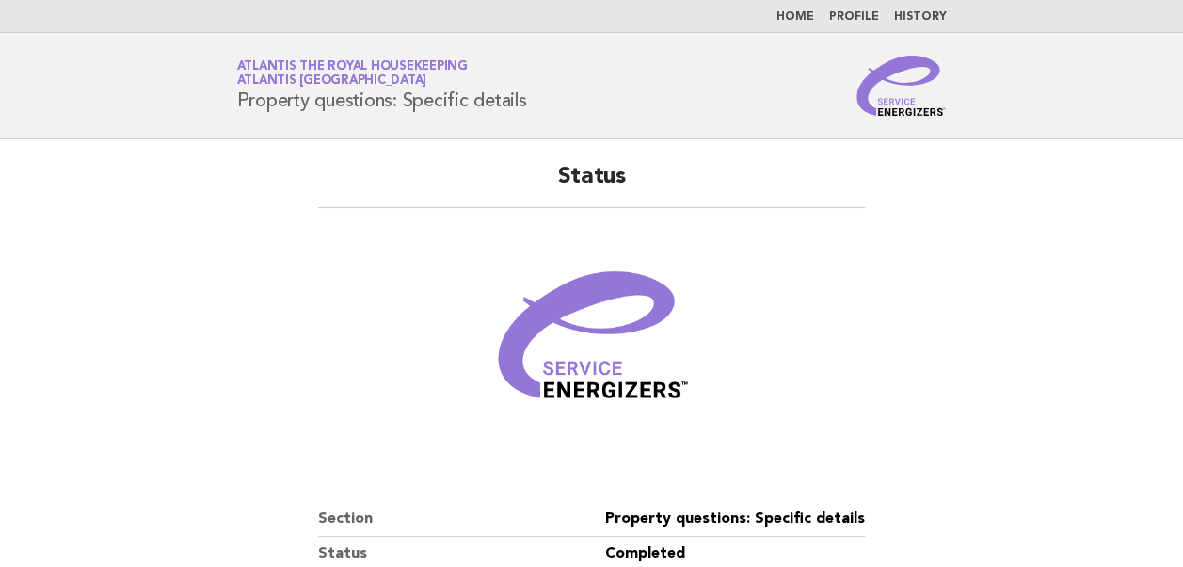
scroll to position [304, 0]
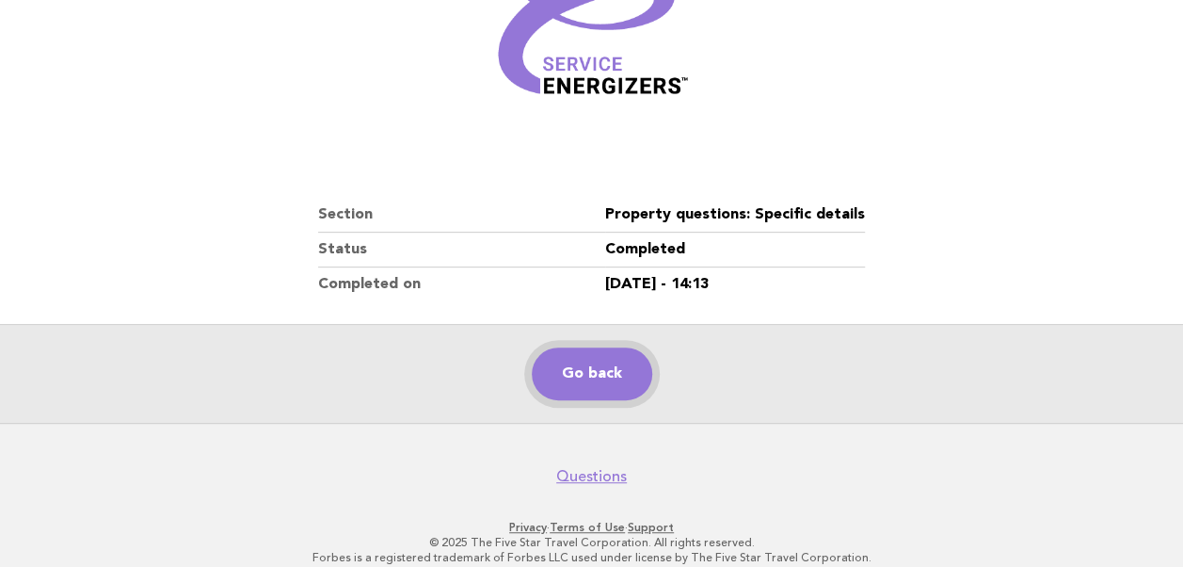
click at [595, 369] on link "Go back" at bounding box center [592, 373] width 120 height 53
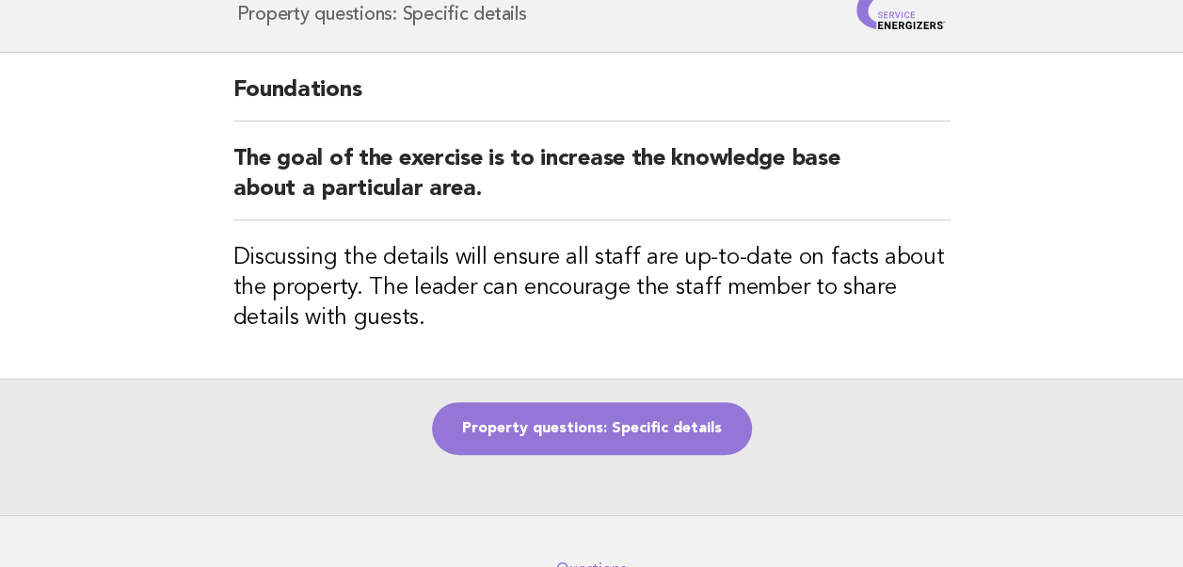
scroll to position [88, 0]
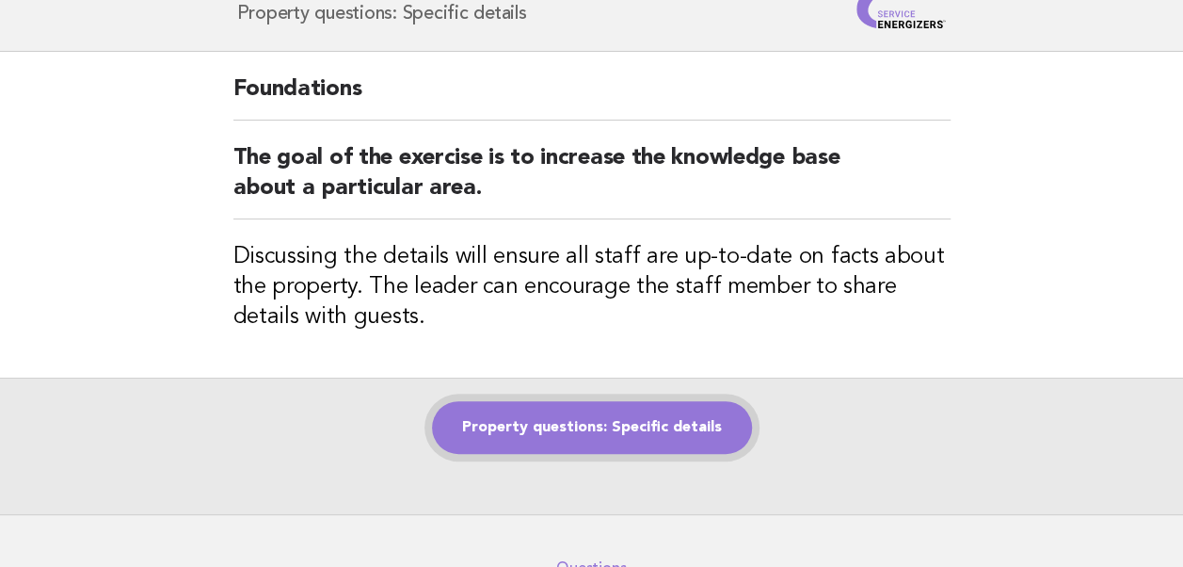
click at [567, 420] on link "Property questions: Specific details" at bounding box center [592, 427] width 320 height 53
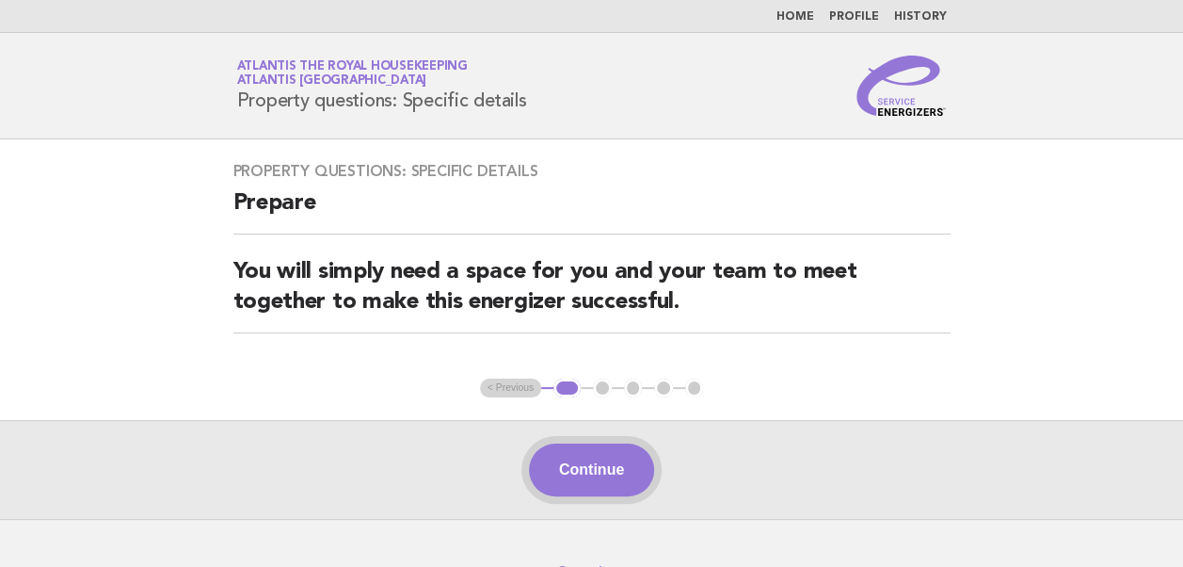
click at [570, 463] on button "Continue" at bounding box center [591, 469] width 125 height 53
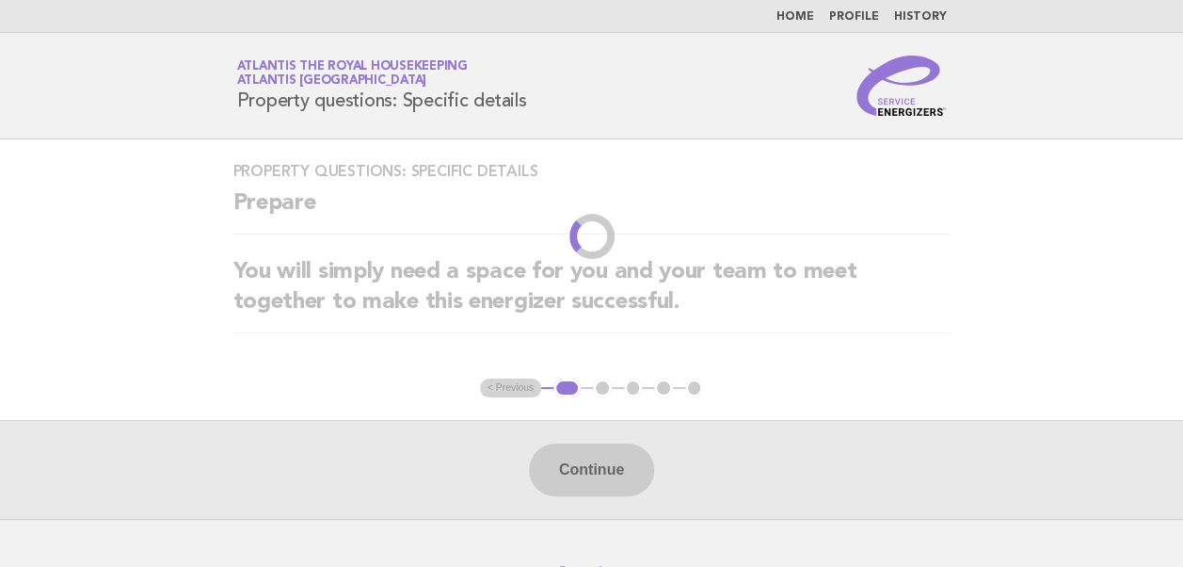
click at [570, 463] on div "Continue" at bounding box center [591, 469] width 1183 height 99
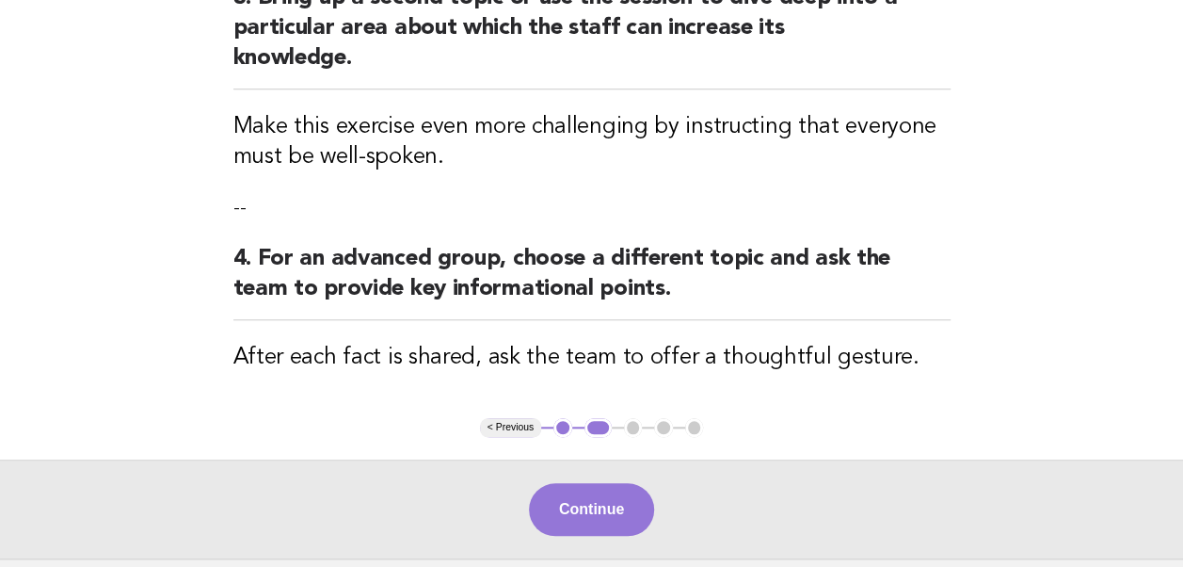
scroll to position [684, 0]
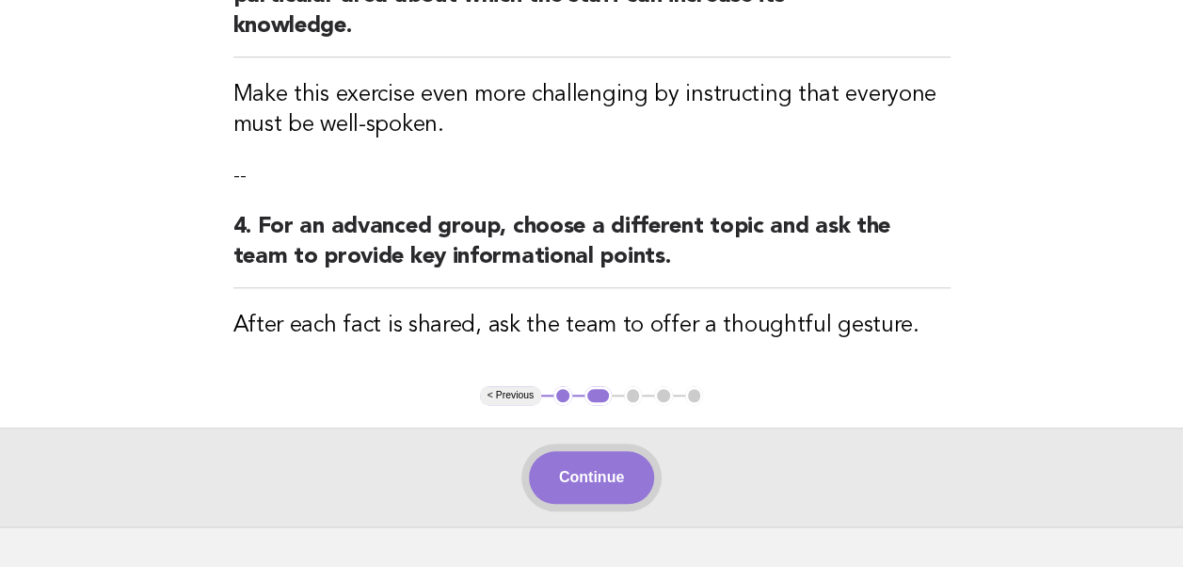
click at [575, 451] on button "Continue" at bounding box center [591, 477] width 125 height 53
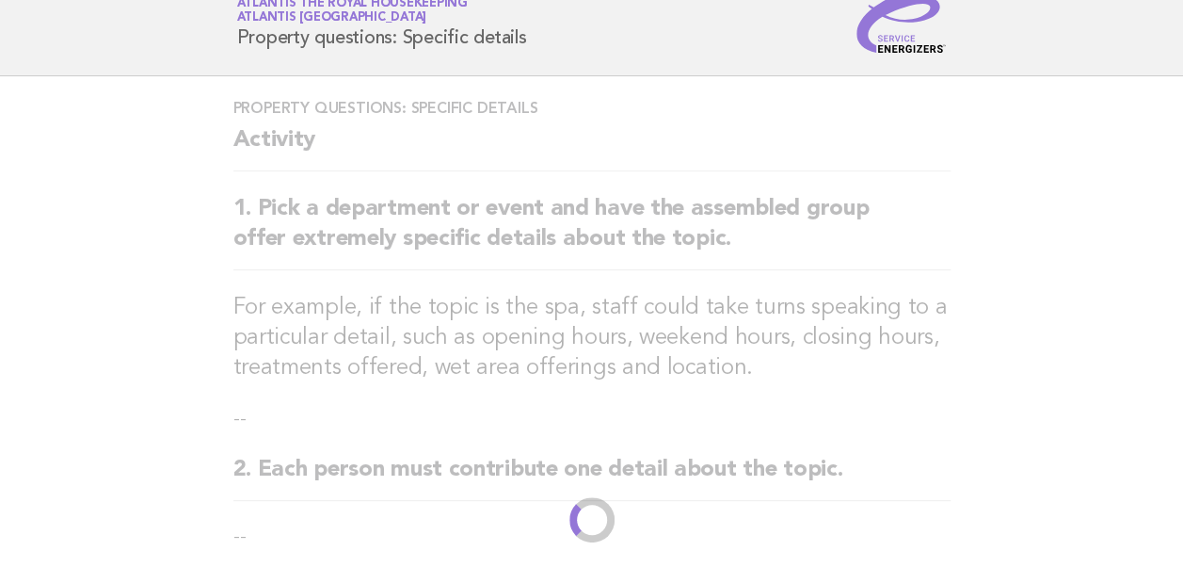
scroll to position [0, 0]
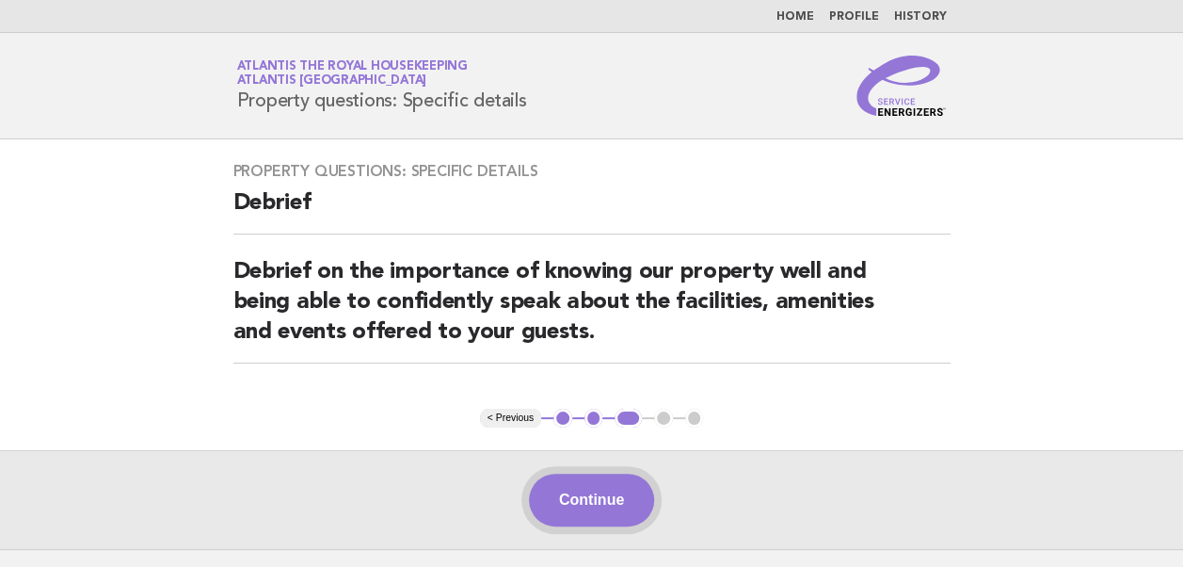
click at [568, 489] on button "Continue" at bounding box center [591, 499] width 125 height 53
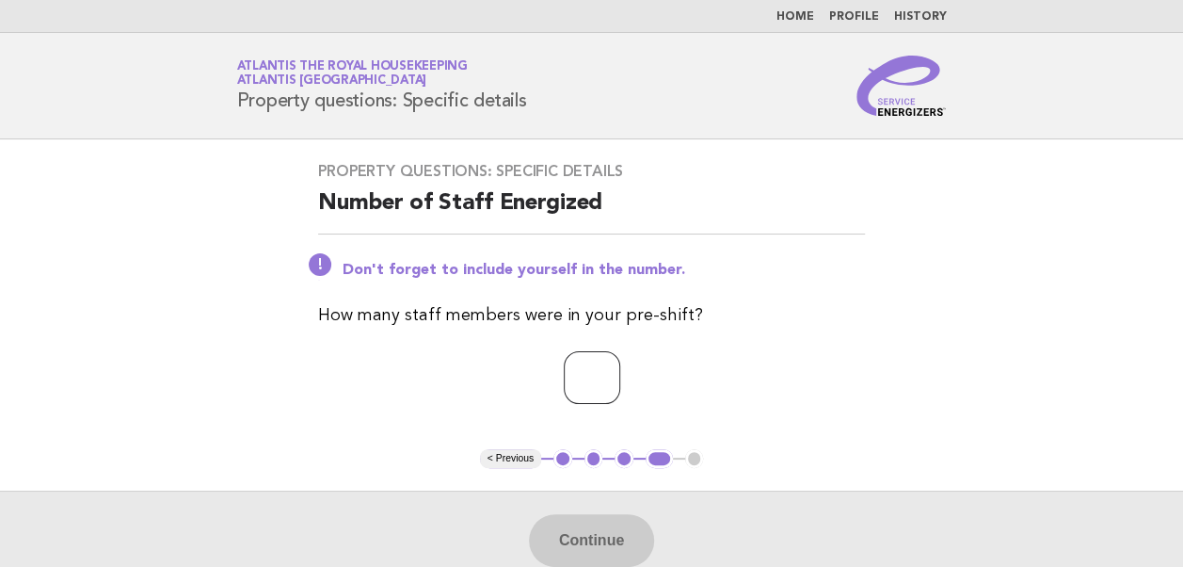
click at [564, 386] on input "number" at bounding box center [592, 377] width 56 height 53
type input "**"
click at [435, 401] on p "**" at bounding box center [591, 377] width 547 height 53
click at [584, 544] on button "Continue" at bounding box center [591, 540] width 125 height 53
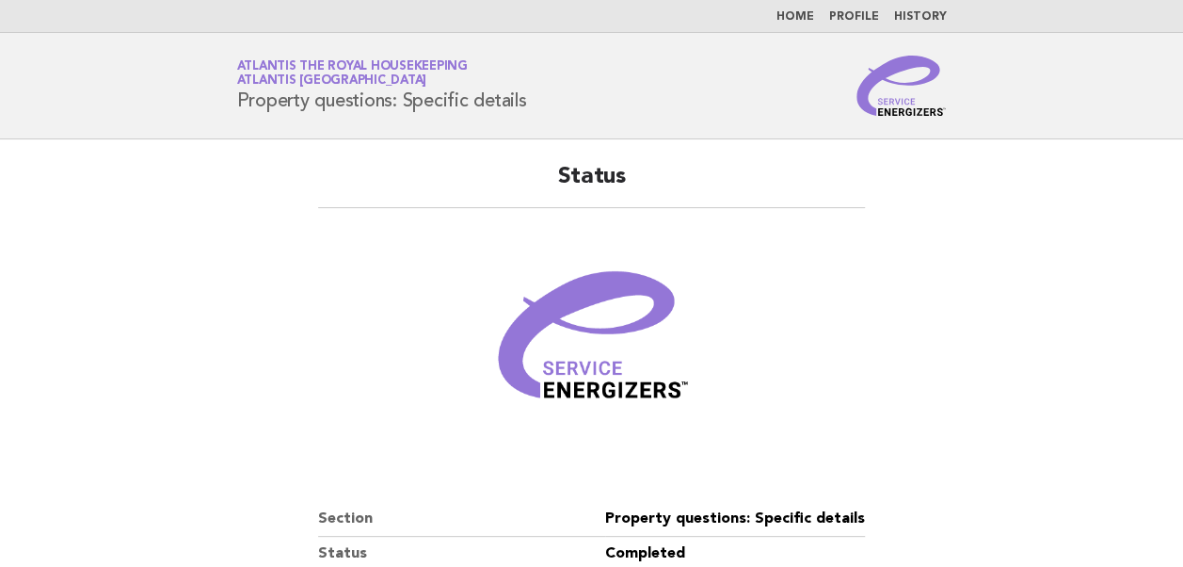
scroll to position [317, 0]
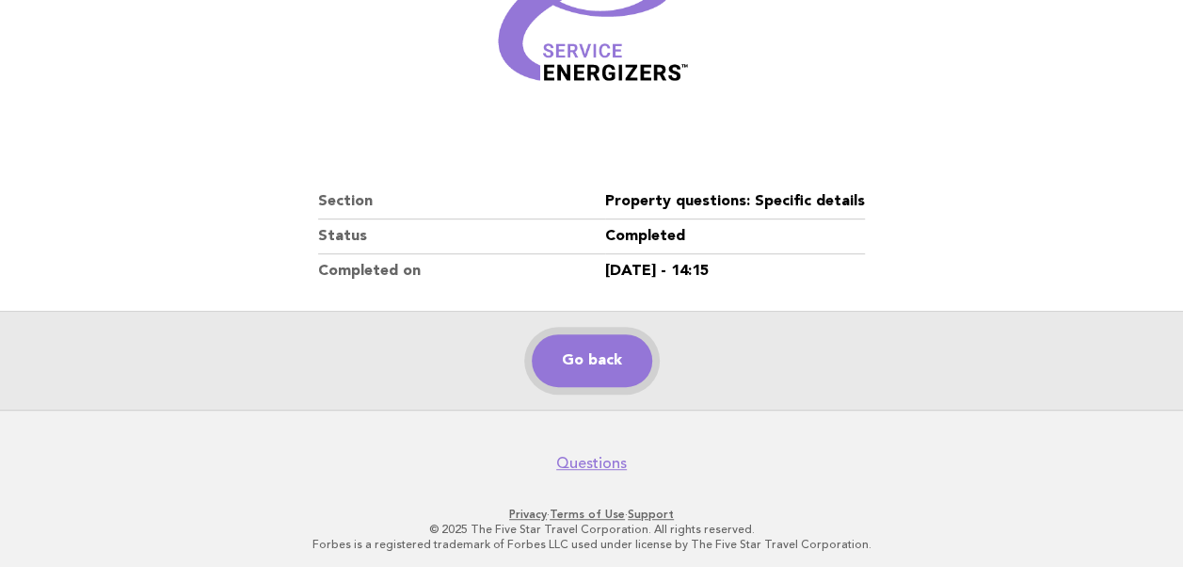
click at [593, 356] on link "Go back" at bounding box center [592, 360] width 120 height 53
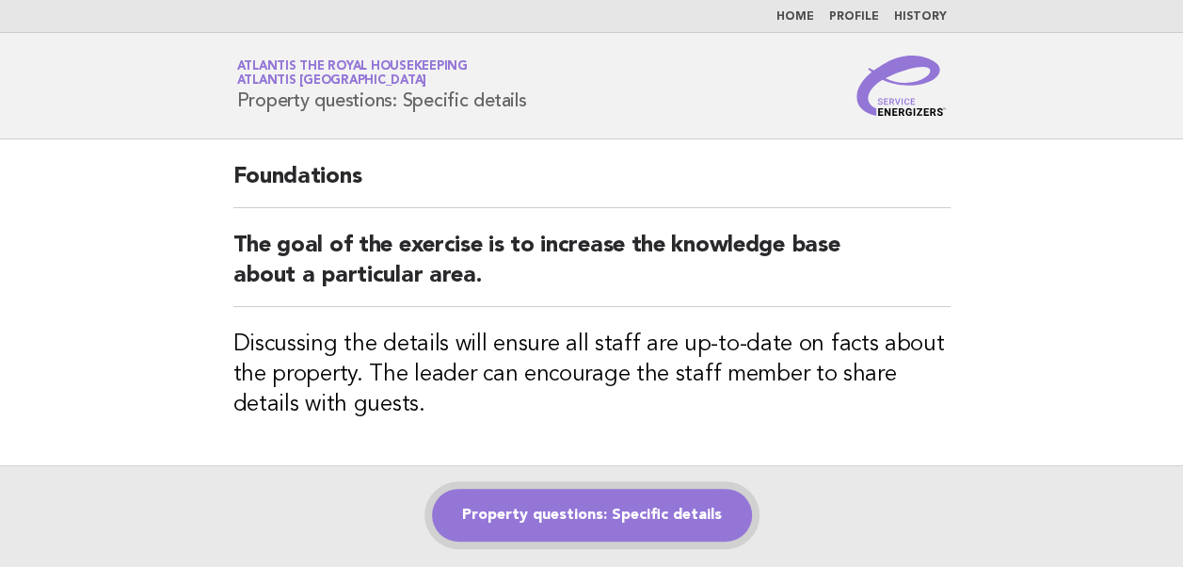
click at [558, 497] on link "Property questions: Specific details" at bounding box center [592, 514] width 320 height 53
click at [563, 512] on link "Property questions: Specific details" at bounding box center [592, 514] width 320 height 53
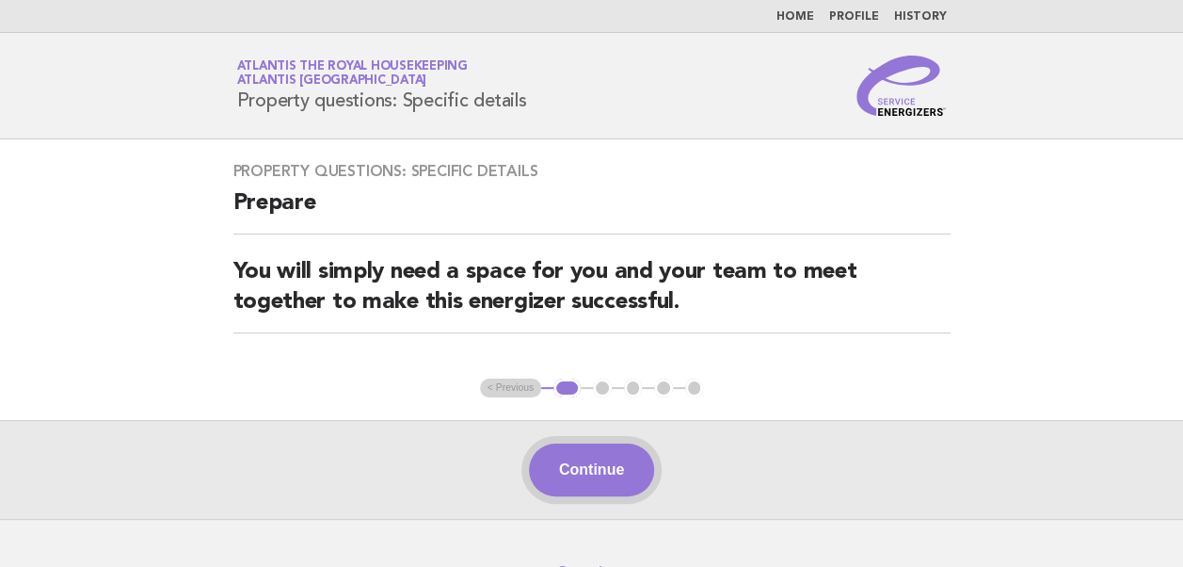
click at [606, 465] on button "Continue" at bounding box center [591, 469] width 125 height 53
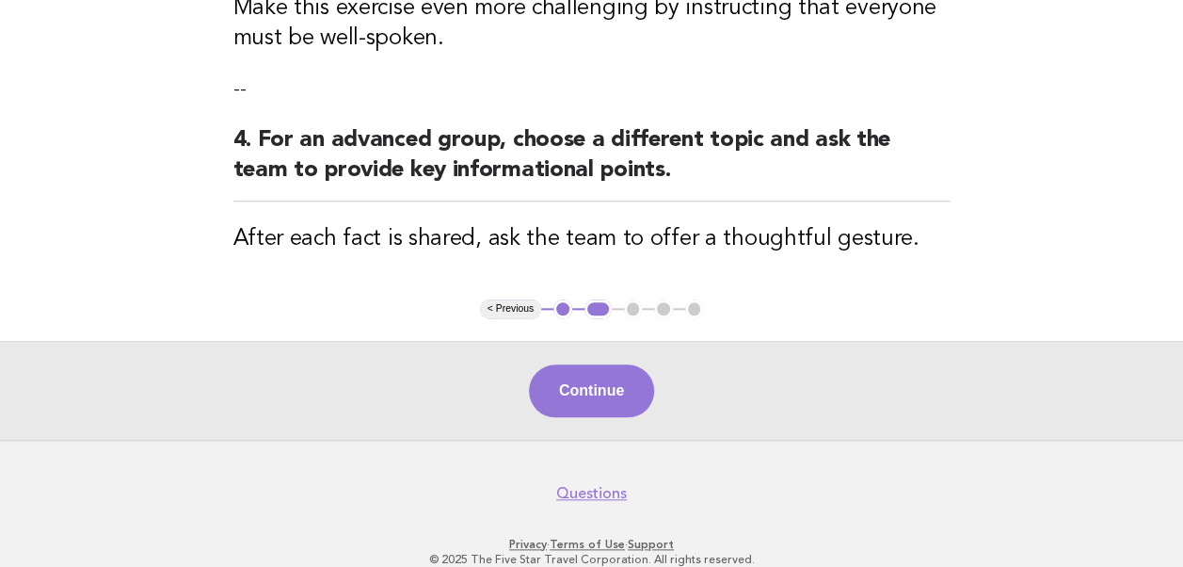
scroll to position [774, 0]
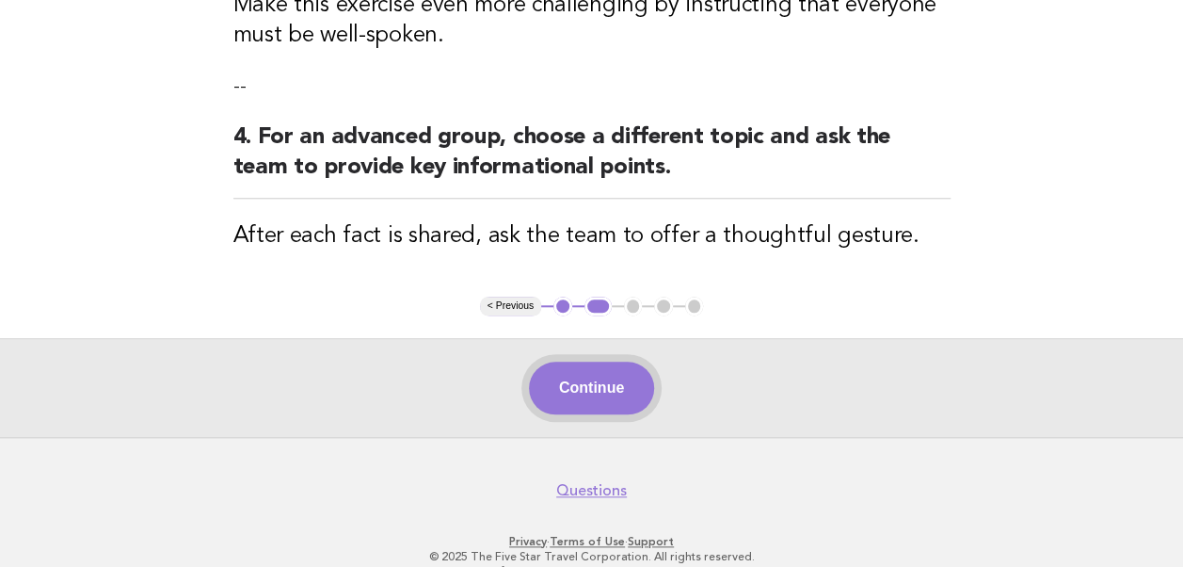
click at [576, 361] on button "Continue" at bounding box center [591, 387] width 125 height 53
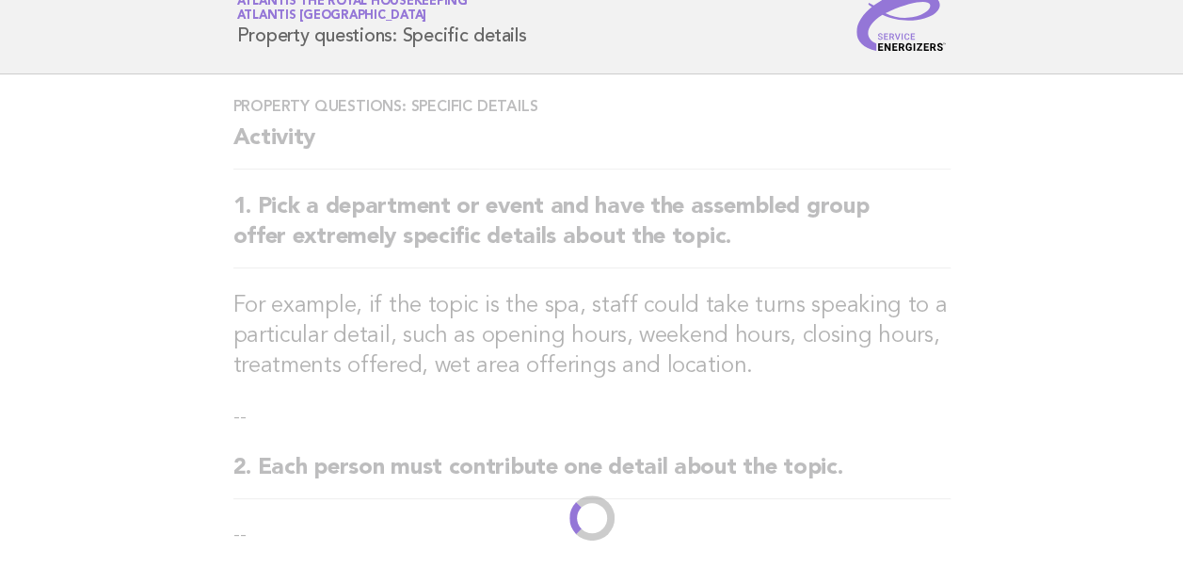
scroll to position [0, 0]
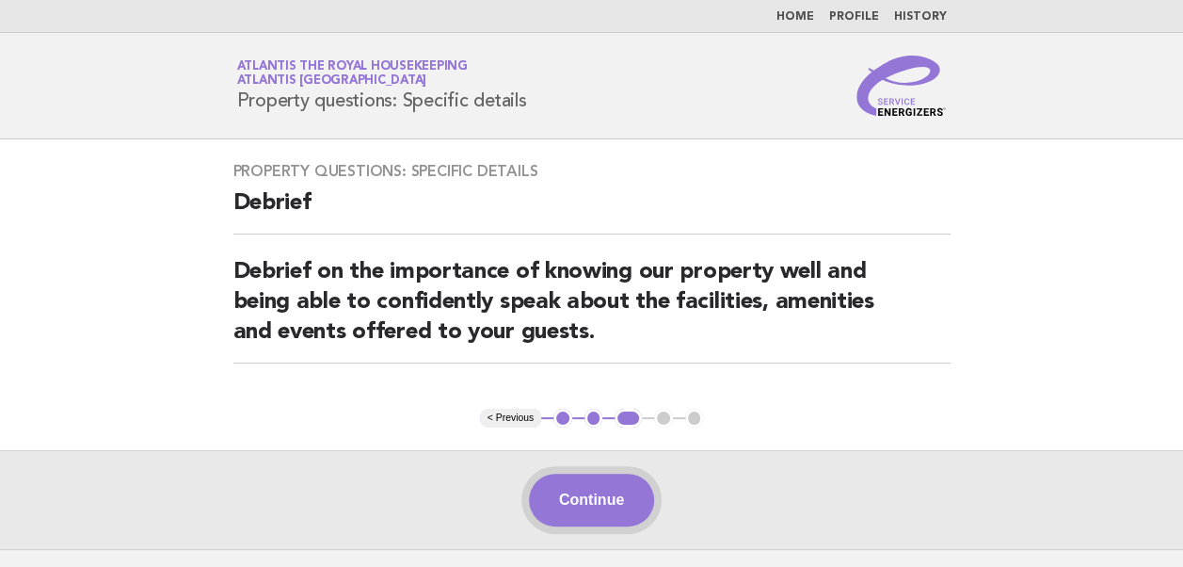
click at [576, 488] on button "Continue" at bounding box center [591, 499] width 125 height 53
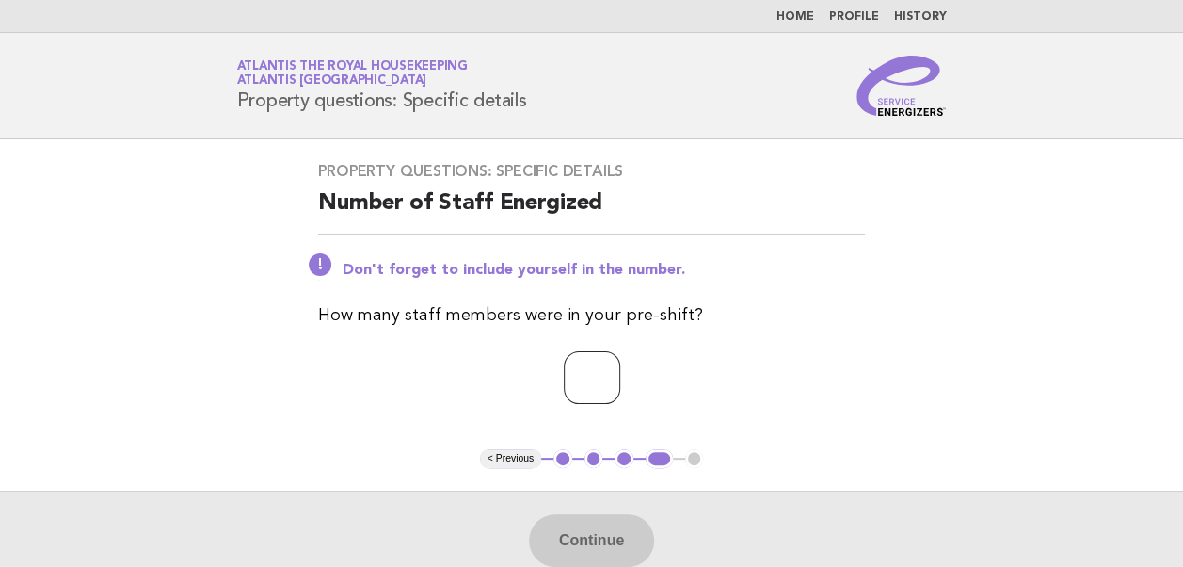
click at [564, 372] on input "number" at bounding box center [592, 377] width 56 height 53
type input "**"
click at [589, 536] on button "Continue" at bounding box center [591, 540] width 125 height 53
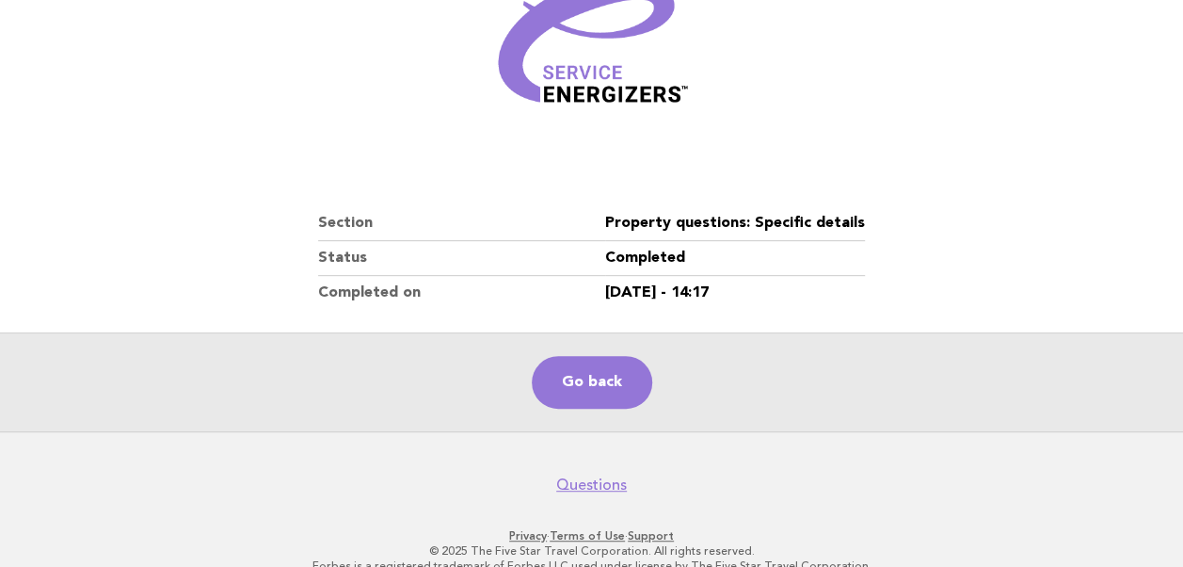
scroll to position [302, 0]
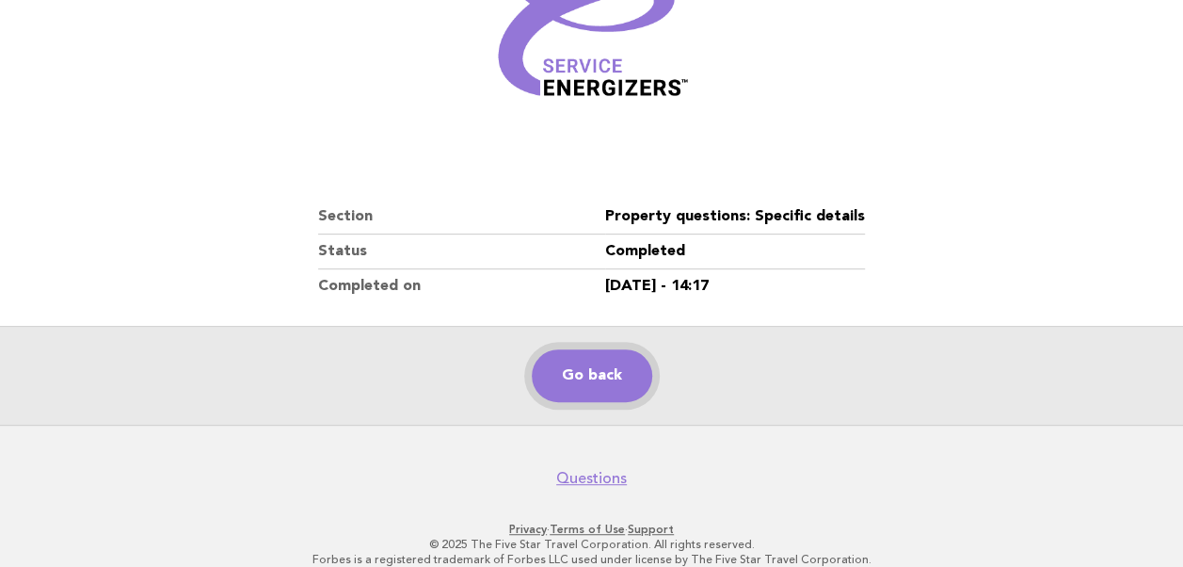
click at [579, 376] on link "Go back" at bounding box center [592, 375] width 120 height 53
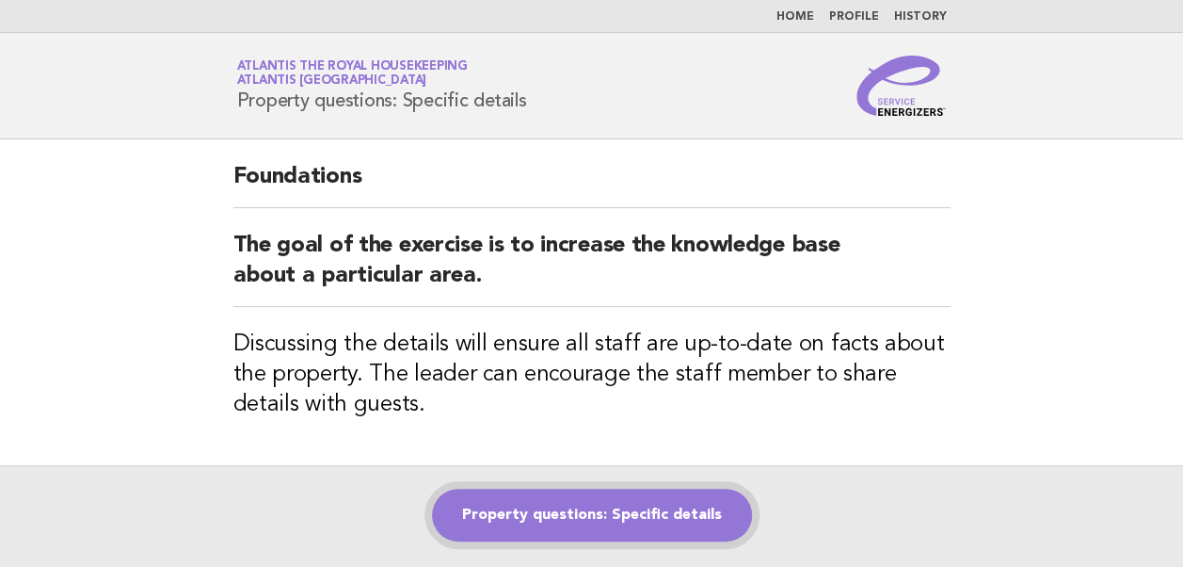
click at [548, 506] on link "Property questions: Specific details" at bounding box center [592, 514] width 320 height 53
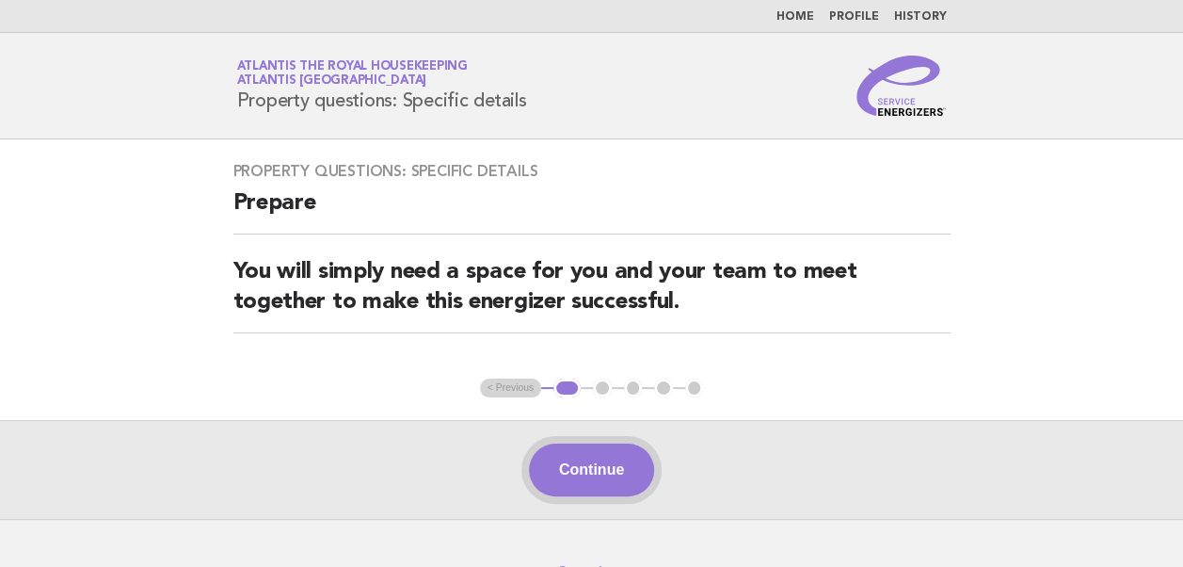
click at [600, 478] on button "Continue" at bounding box center [591, 469] width 125 height 53
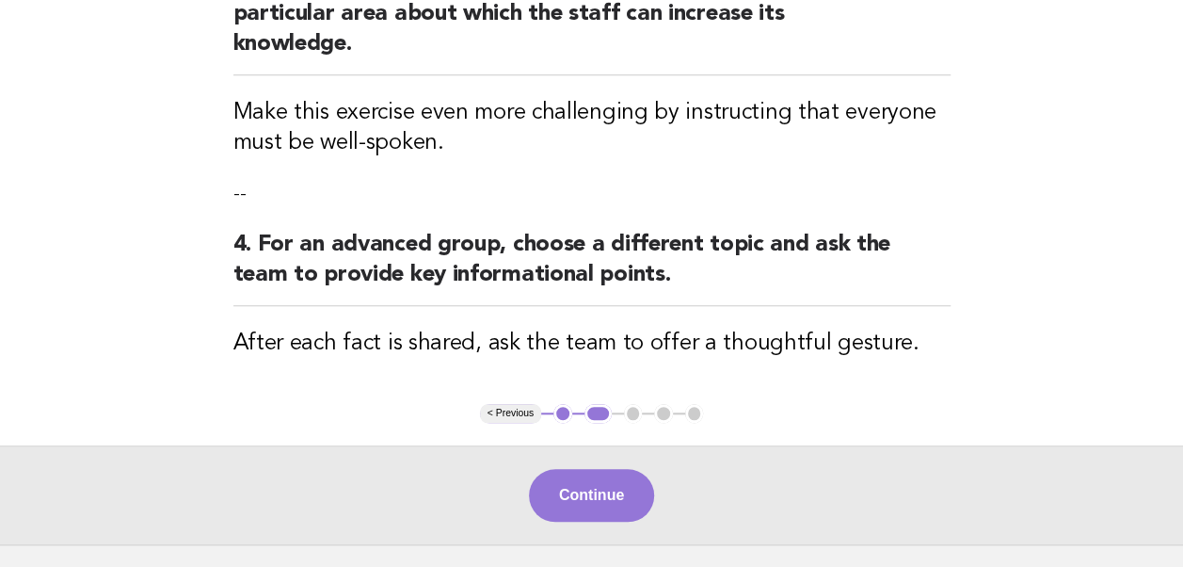
scroll to position [667, 0]
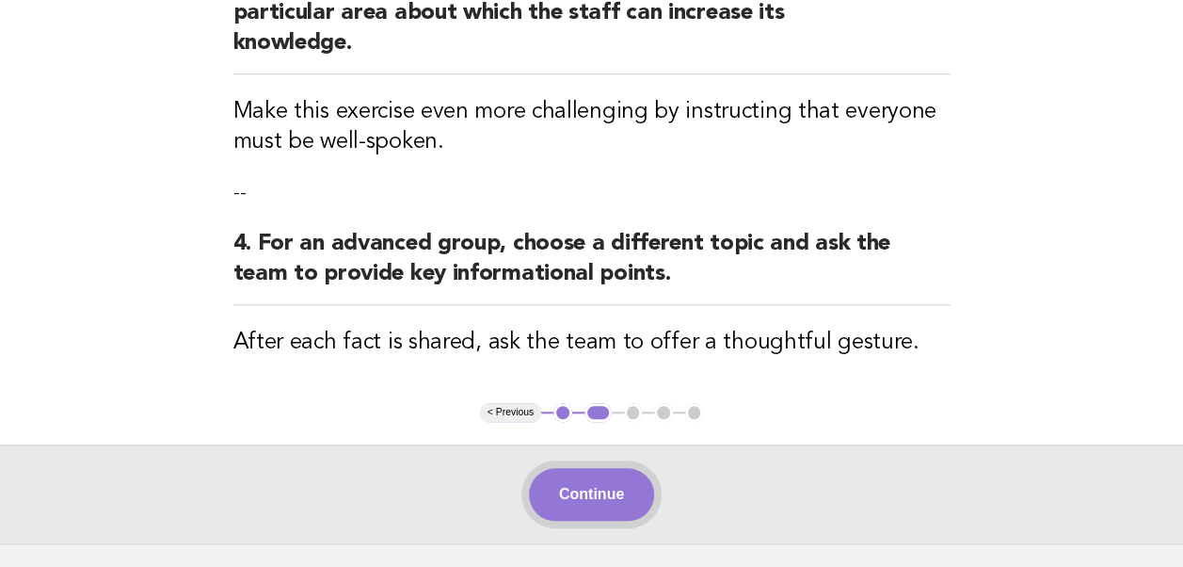
click at [589, 468] on button "Continue" at bounding box center [591, 494] width 125 height 53
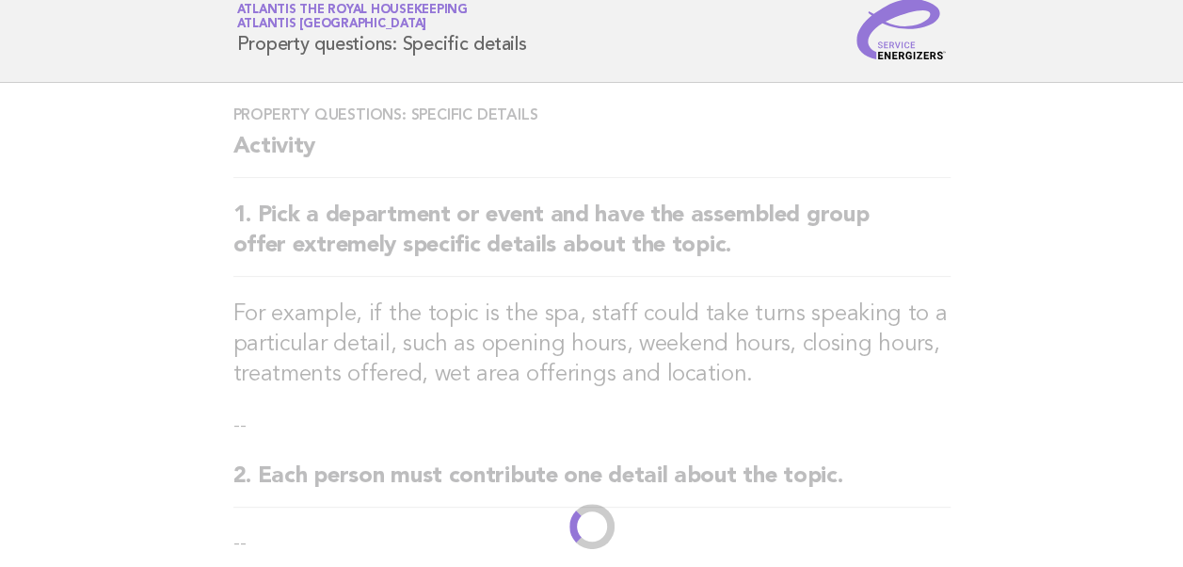
scroll to position [0, 0]
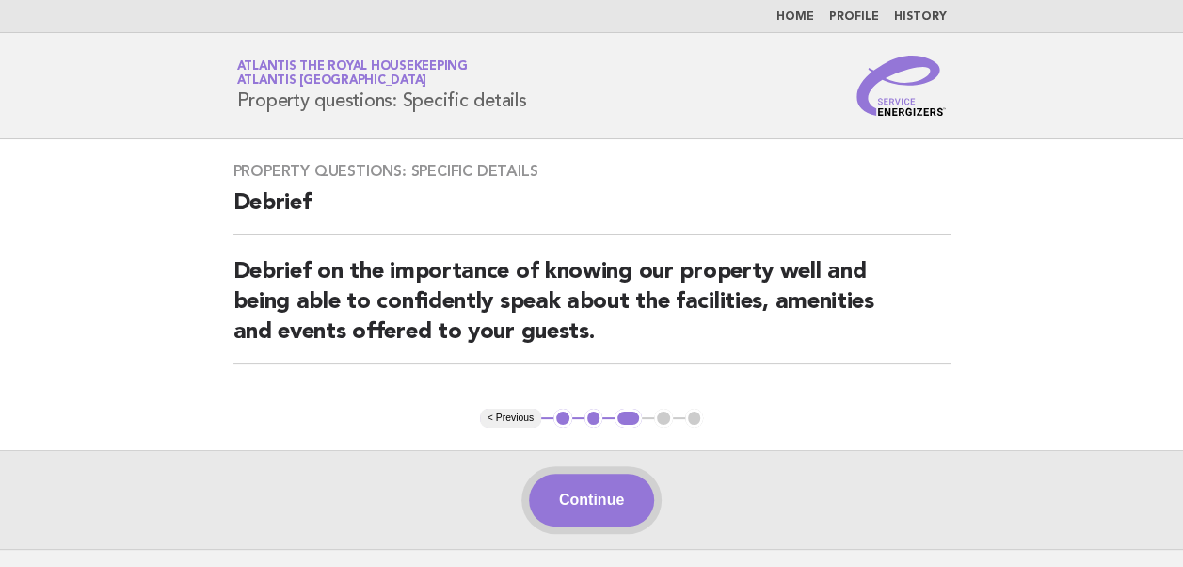
click at [574, 496] on button "Continue" at bounding box center [591, 499] width 125 height 53
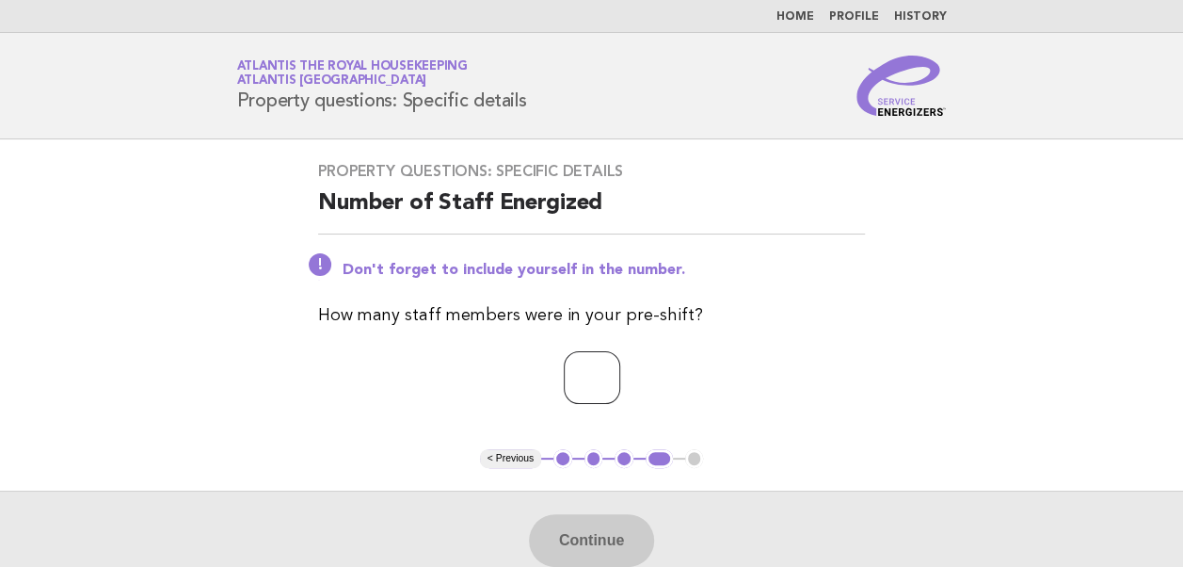
click at [573, 376] on input "number" at bounding box center [592, 377] width 56 height 53
type input "**"
click at [568, 540] on button "Continue" at bounding box center [591, 540] width 125 height 53
